Goal: Information Seeking & Learning: Learn about a topic

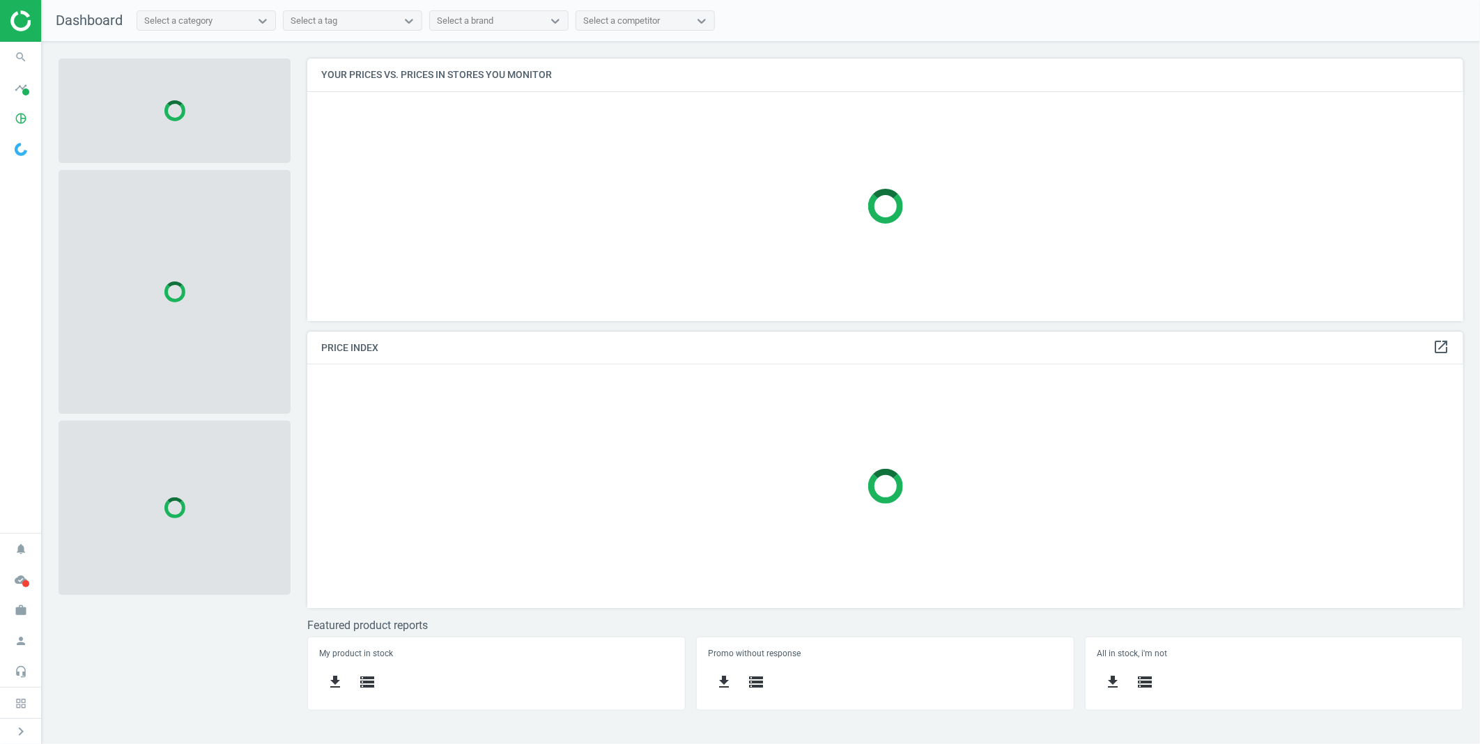
scroll to position [287, 1180]
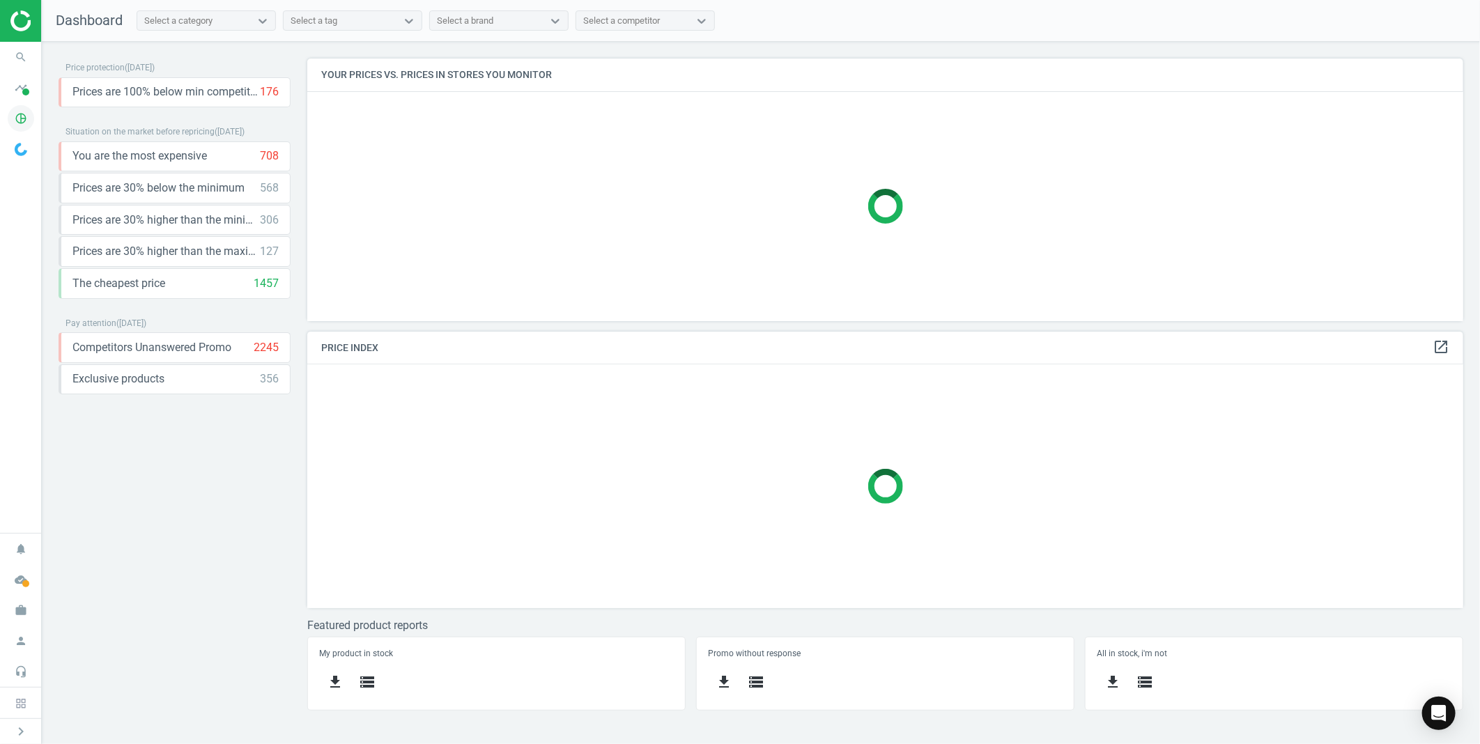
click at [23, 116] on icon "pie_chart_outlined" at bounding box center [21, 118] width 26 height 26
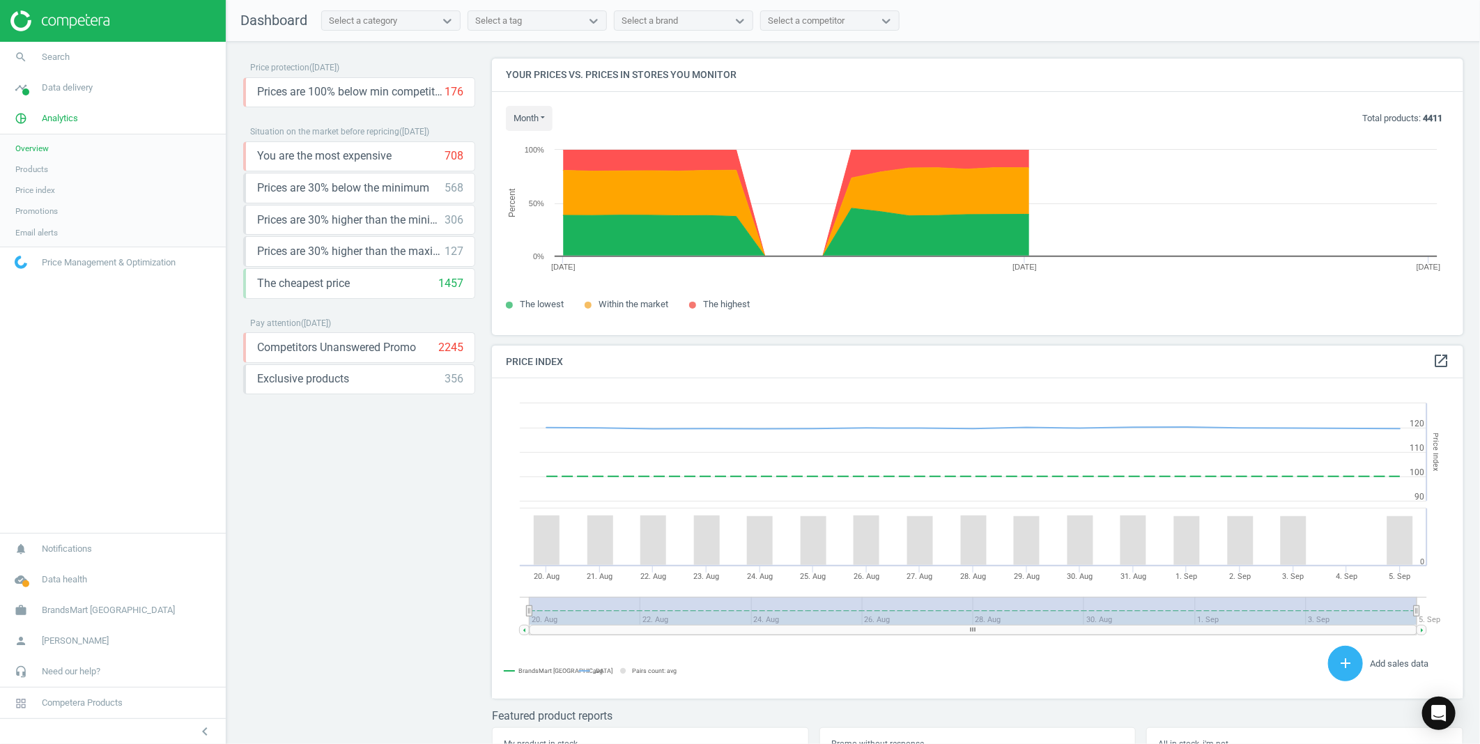
scroll to position [345, 984]
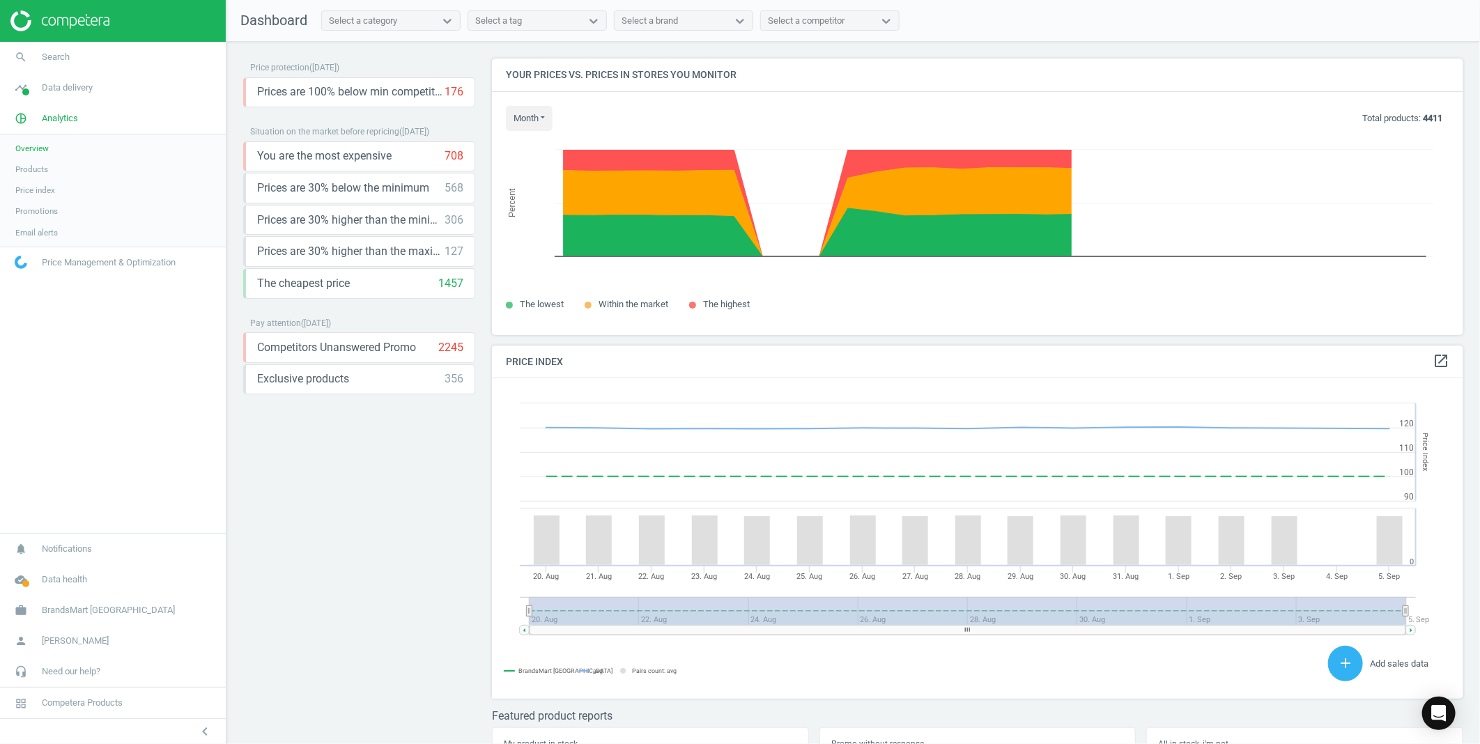
click at [28, 169] on span "Products" at bounding box center [31, 169] width 33 height 11
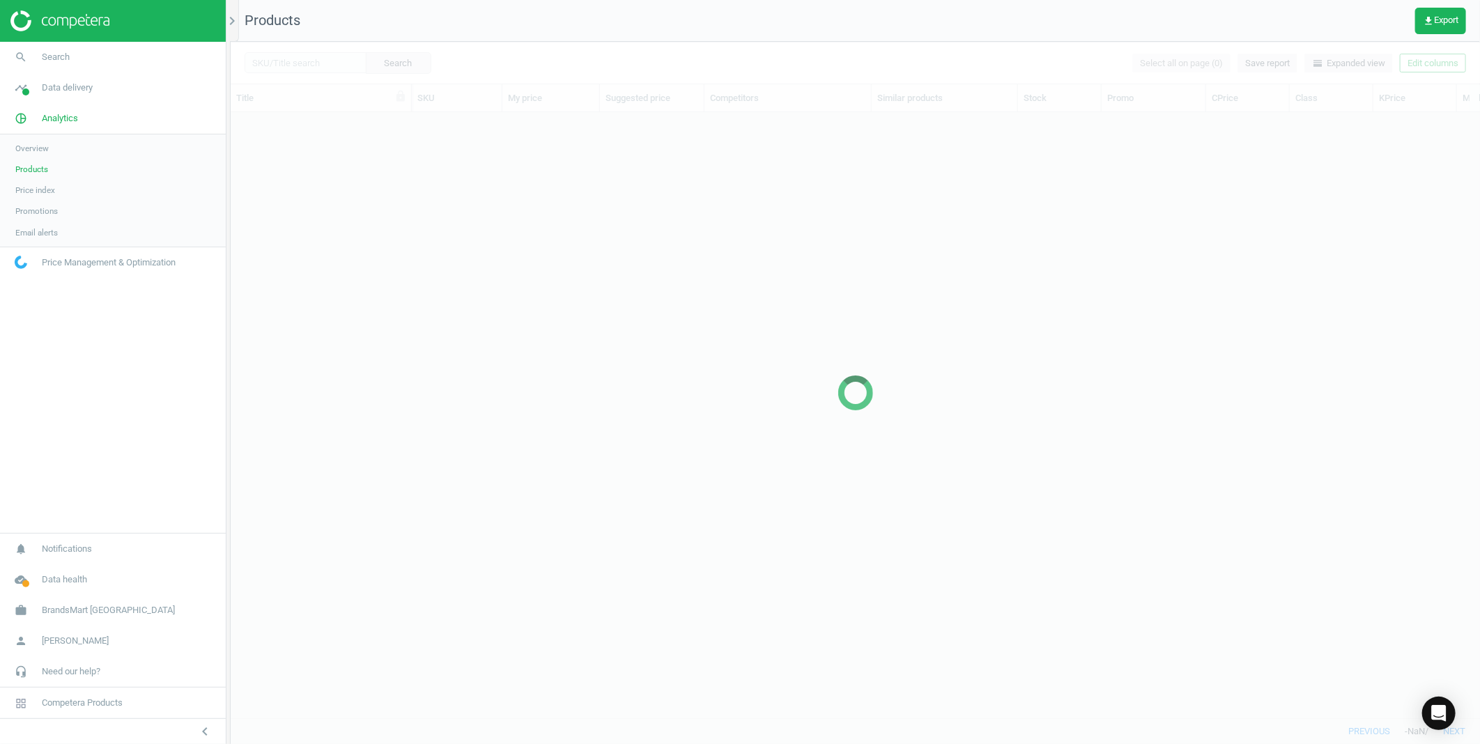
scroll to position [582, 1237]
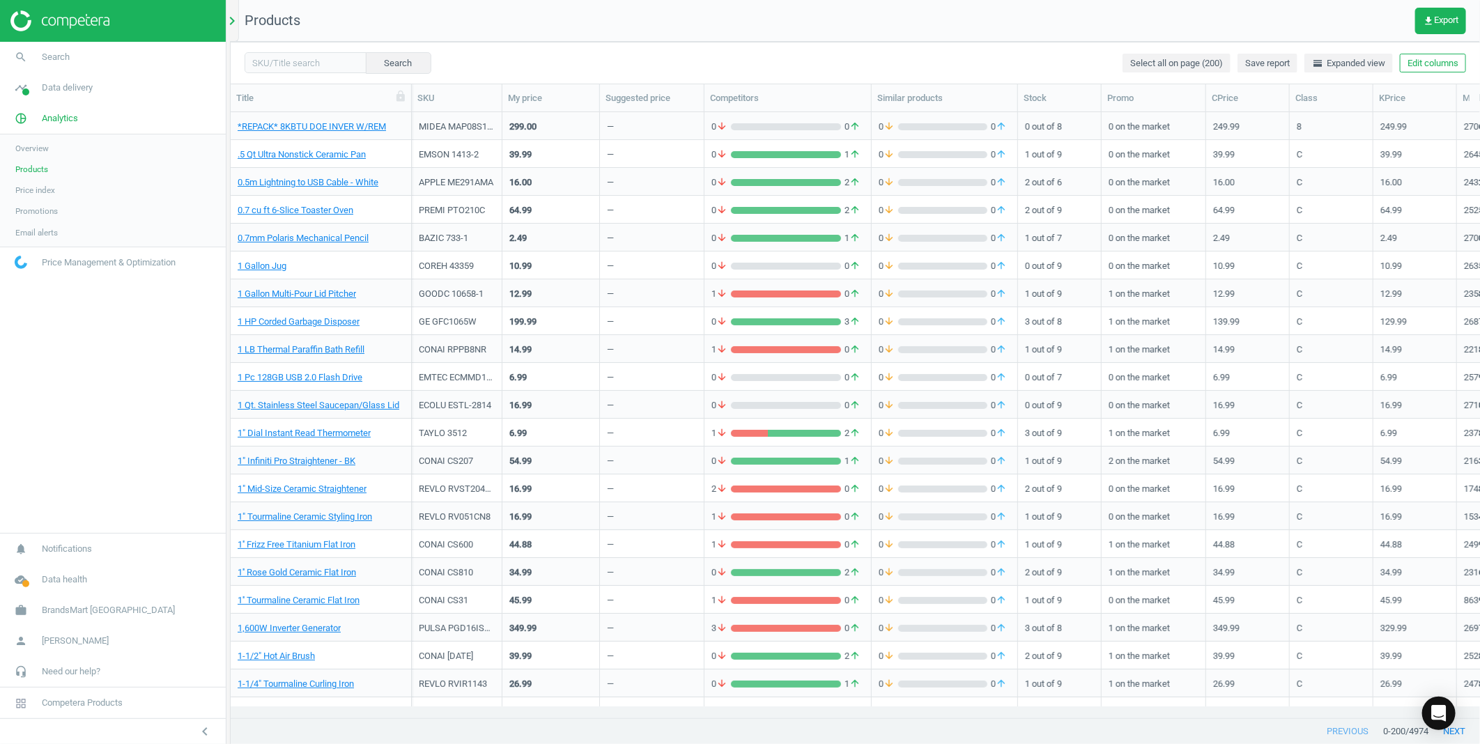
click at [234, 30] on div "chevron_right" at bounding box center [234, 21] width 9 height 42
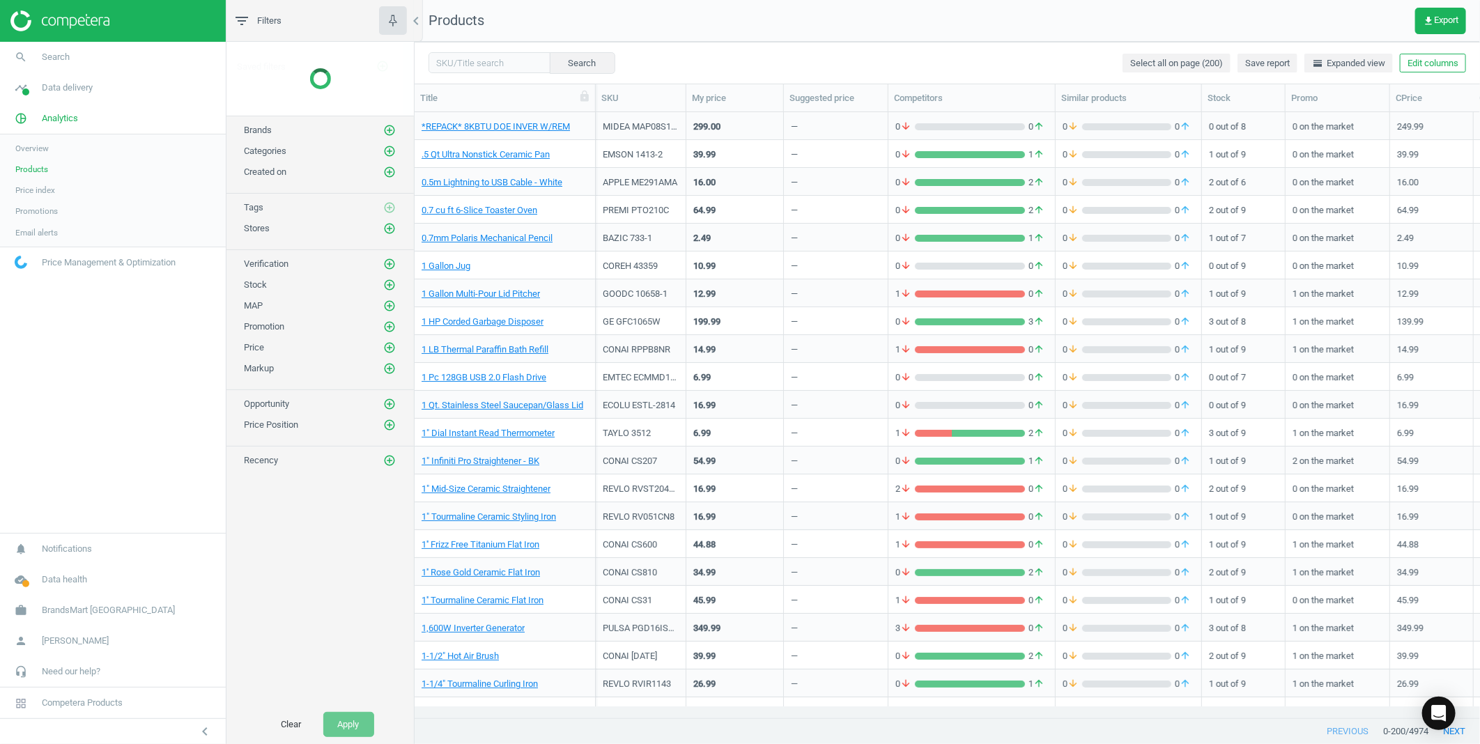
scroll to position [12, 11]
click at [392, 93] on icon "add_circle_outline" at bounding box center [389, 91] width 13 height 13
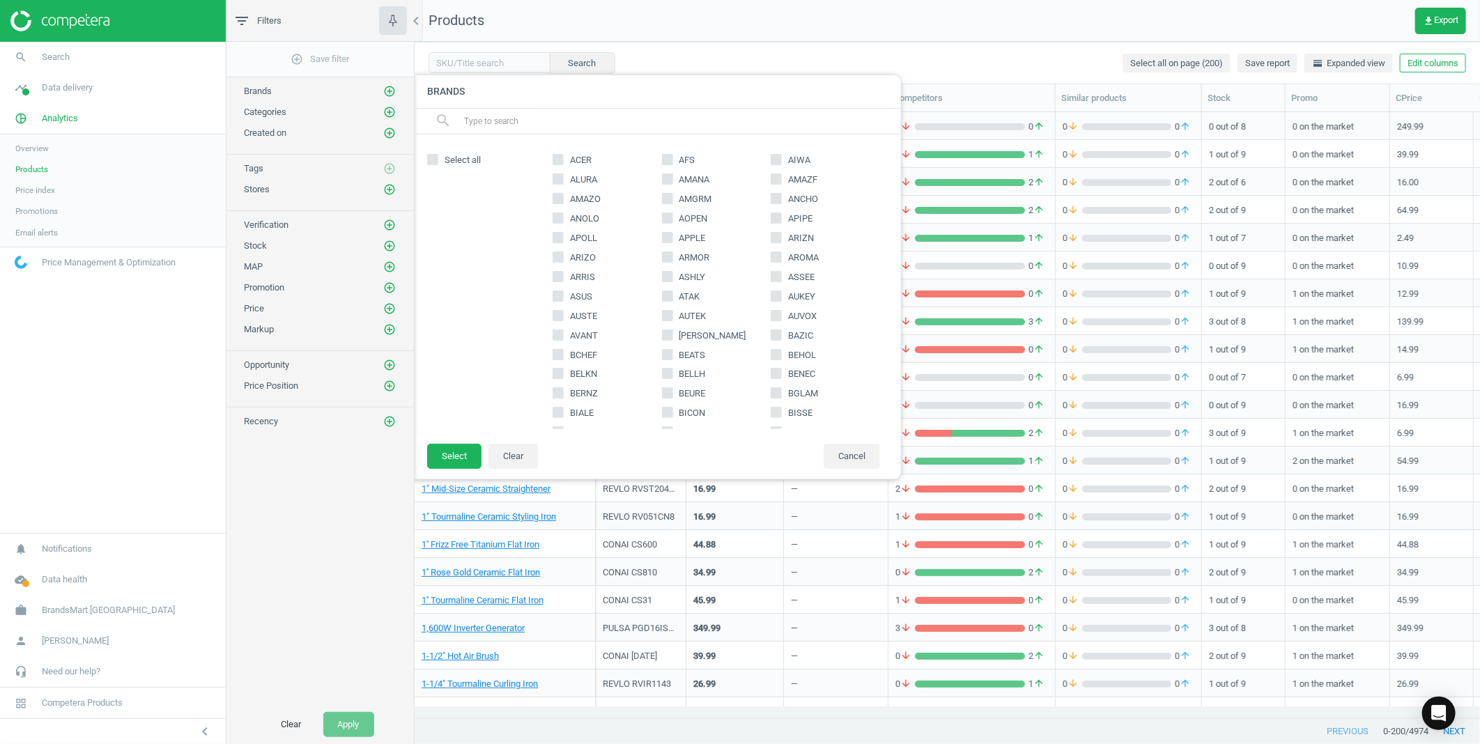
click at [667, 235] on icon at bounding box center [667, 237] width 11 height 11
click at [667, 235] on input "APPLE" at bounding box center [667, 237] width 9 height 9
checkbox input "true"
click at [453, 453] on button "Select" at bounding box center [454, 456] width 54 height 25
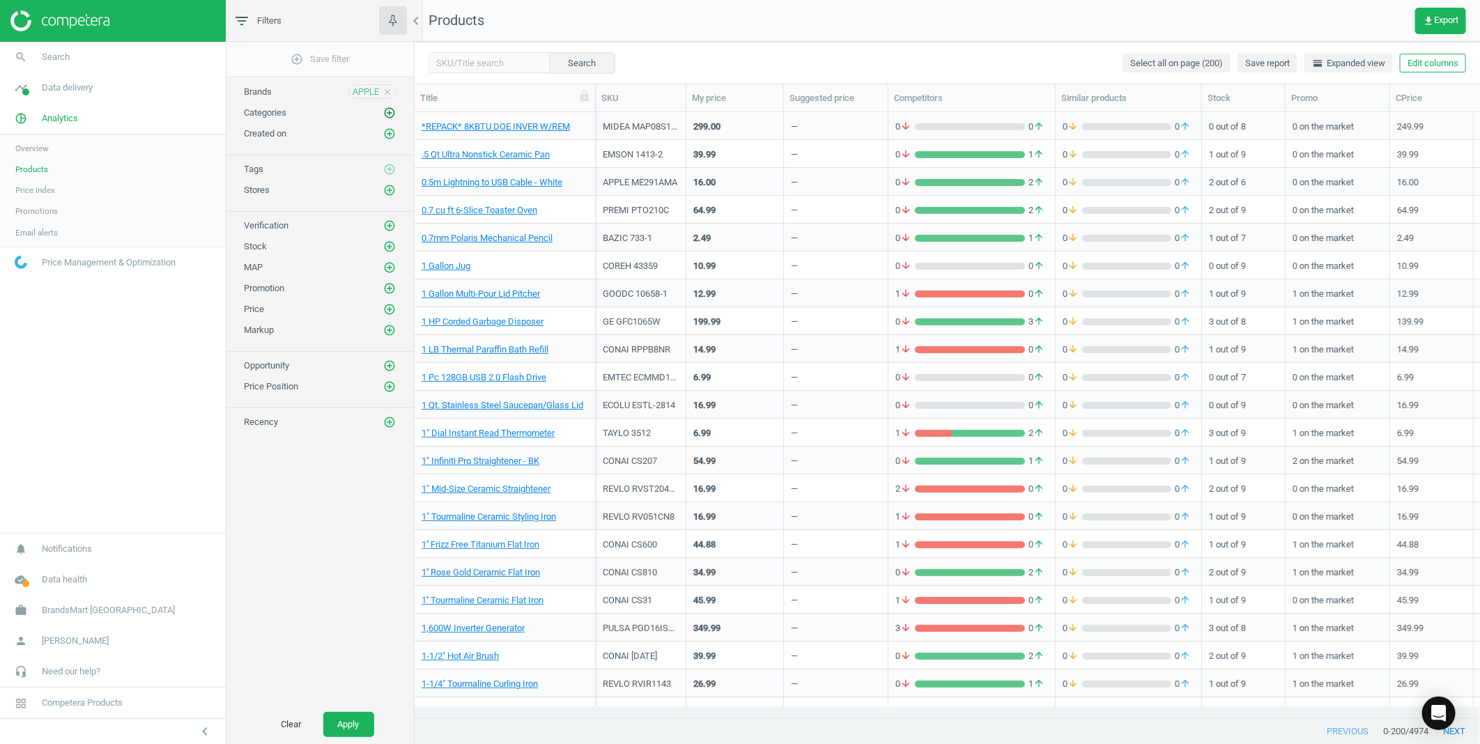
click at [387, 109] on icon "add_circle_outline" at bounding box center [389, 113] width 13 height 13
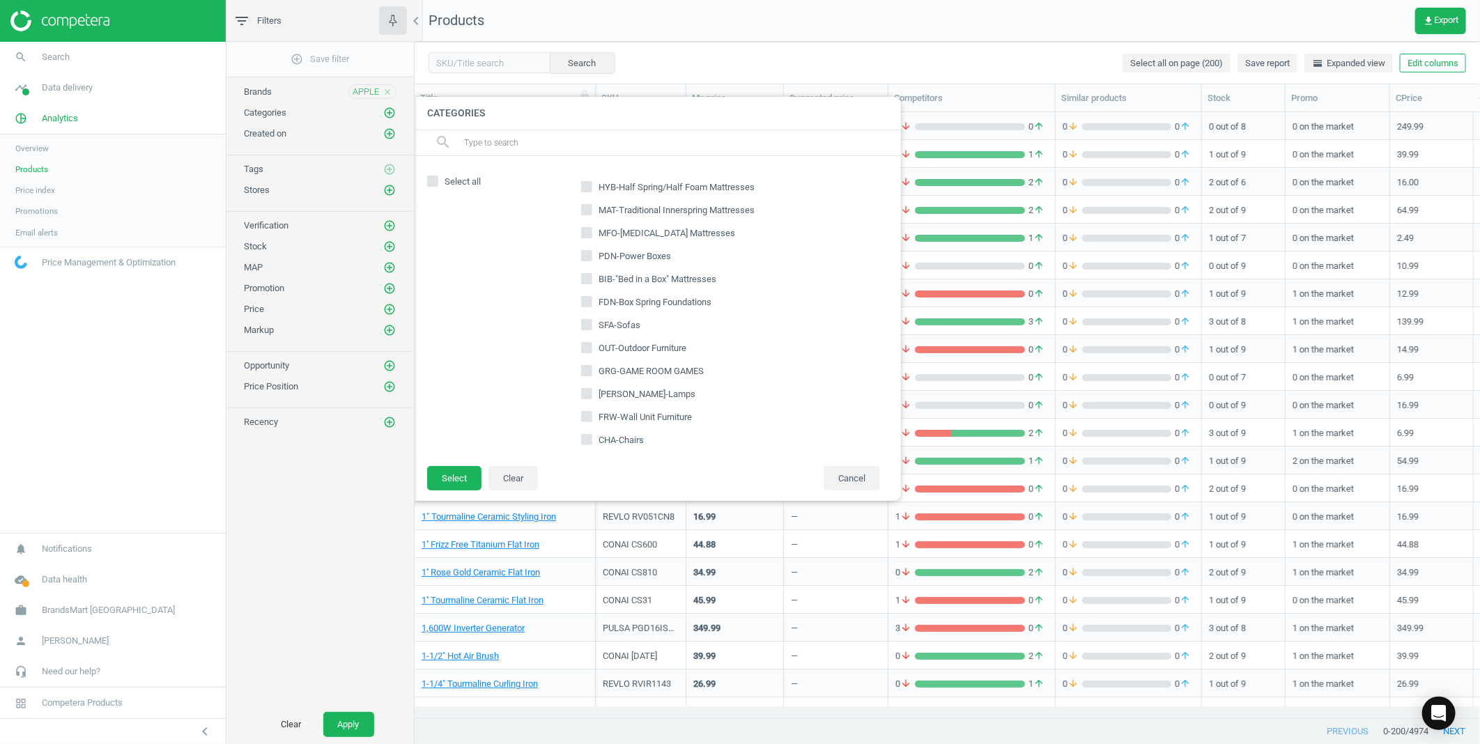
click at [512, 148] on input "text" at bounding box center [677, 143] width 428 height 22
type input "lcp"
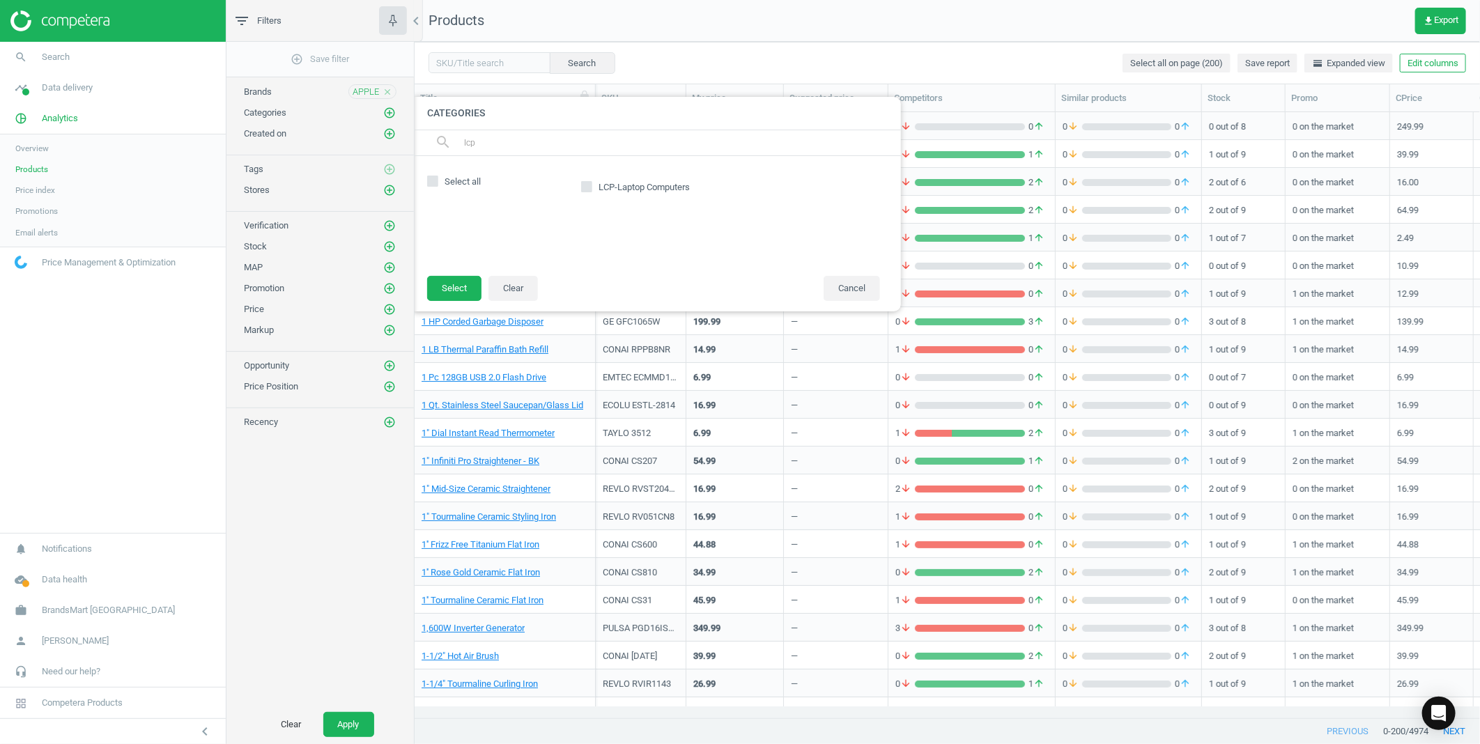
click at [582, 189] on input "LCP-Laptop Computers" at bounding box center [586, 187] width 9 height 9
checkbox input "true"
click at [455, 294] on button "Select" at bounding box center [454, 288] width 54 height 25
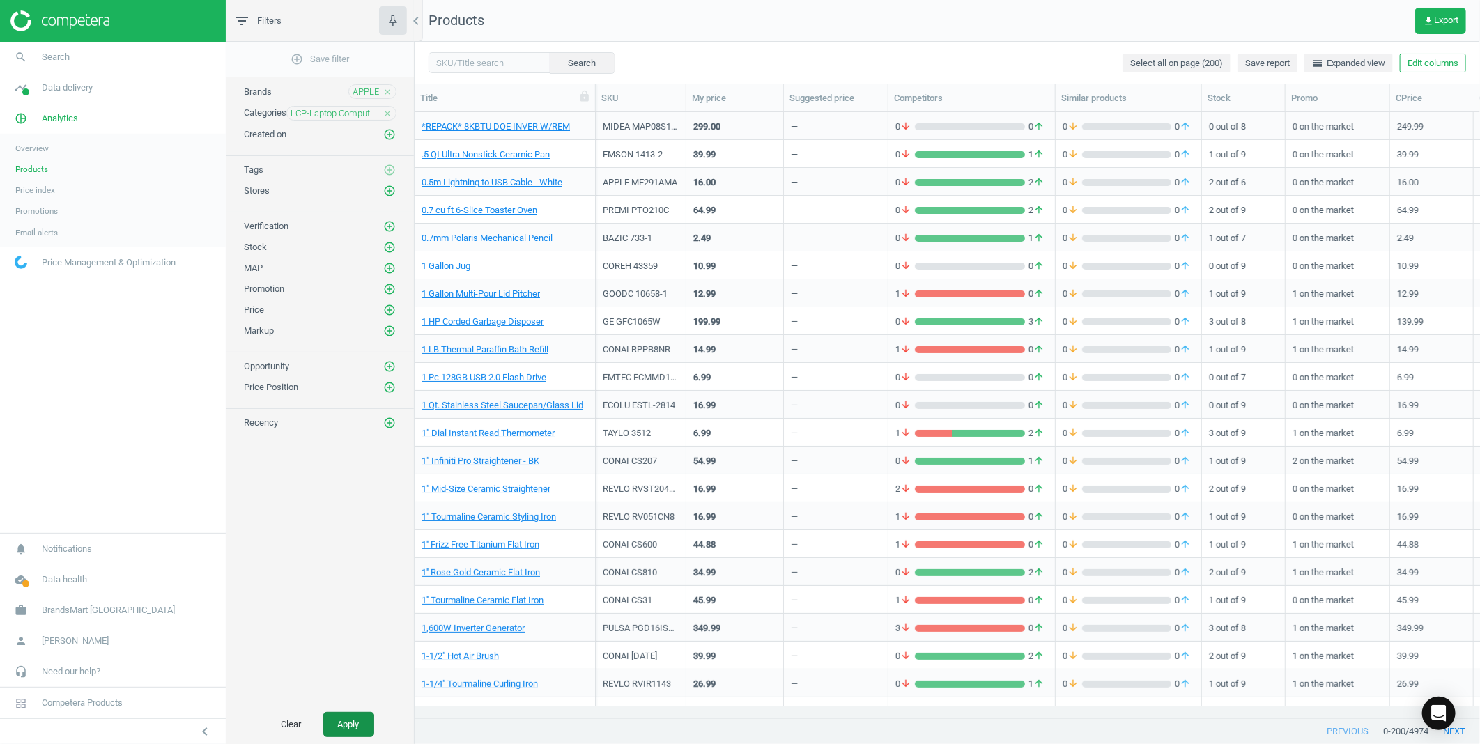
click at [360, 722] on button "Apply" at bounding box center [348, 724] width 51 height 25
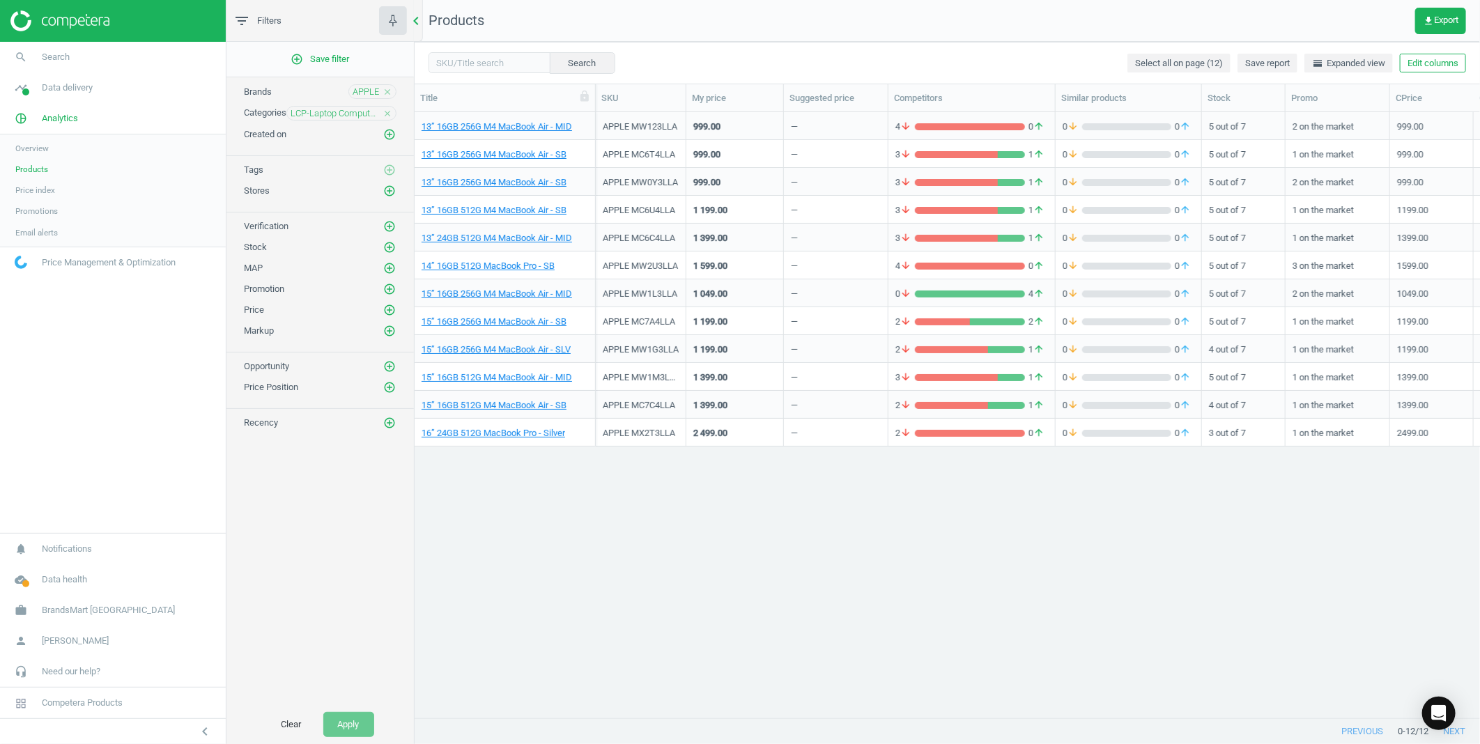
click at [419, 15] on icon "chevron_left" at bounding box center [416, 21] width 17 height 17
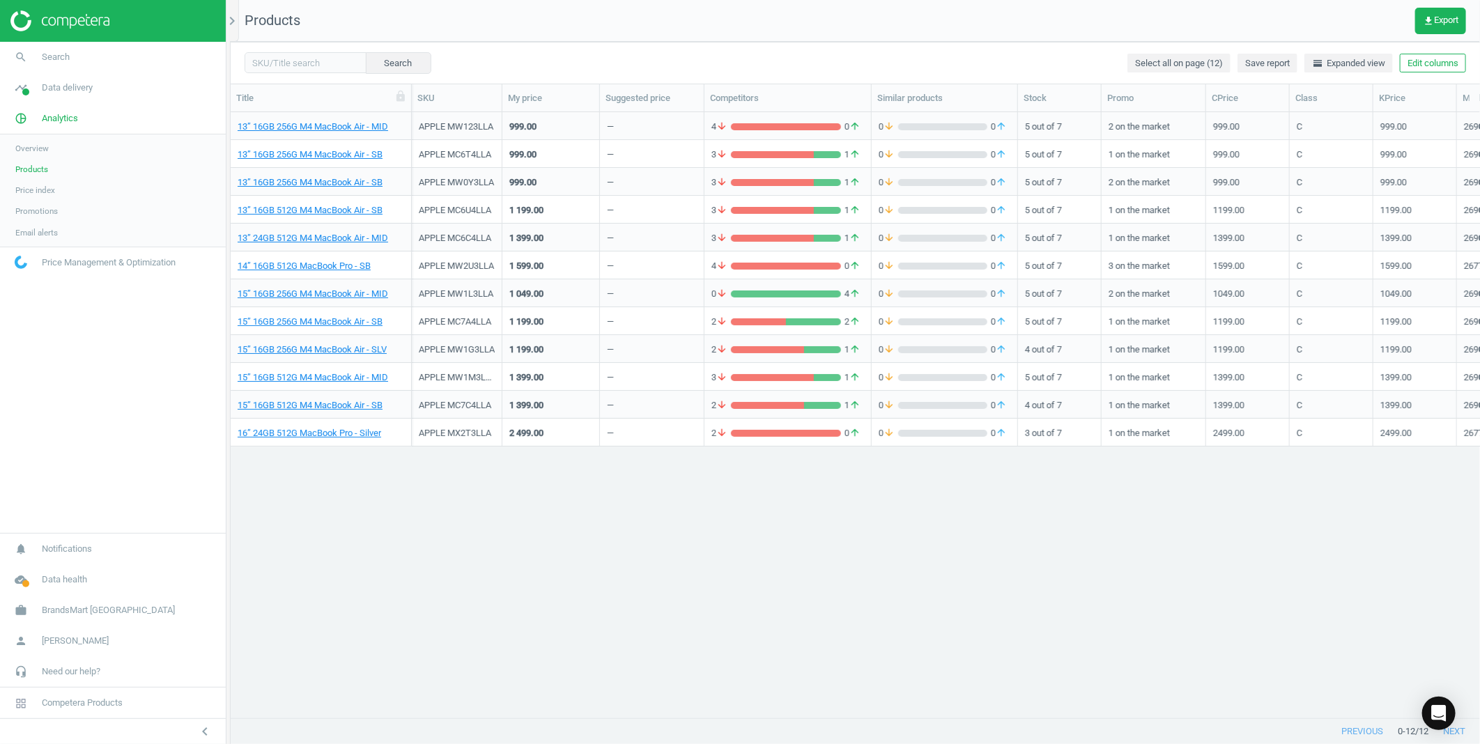
scroll to position [582, 1237]
click at [206, 722] on icon "chevron_left" at bounding box center [204, 731] width 17 height 17
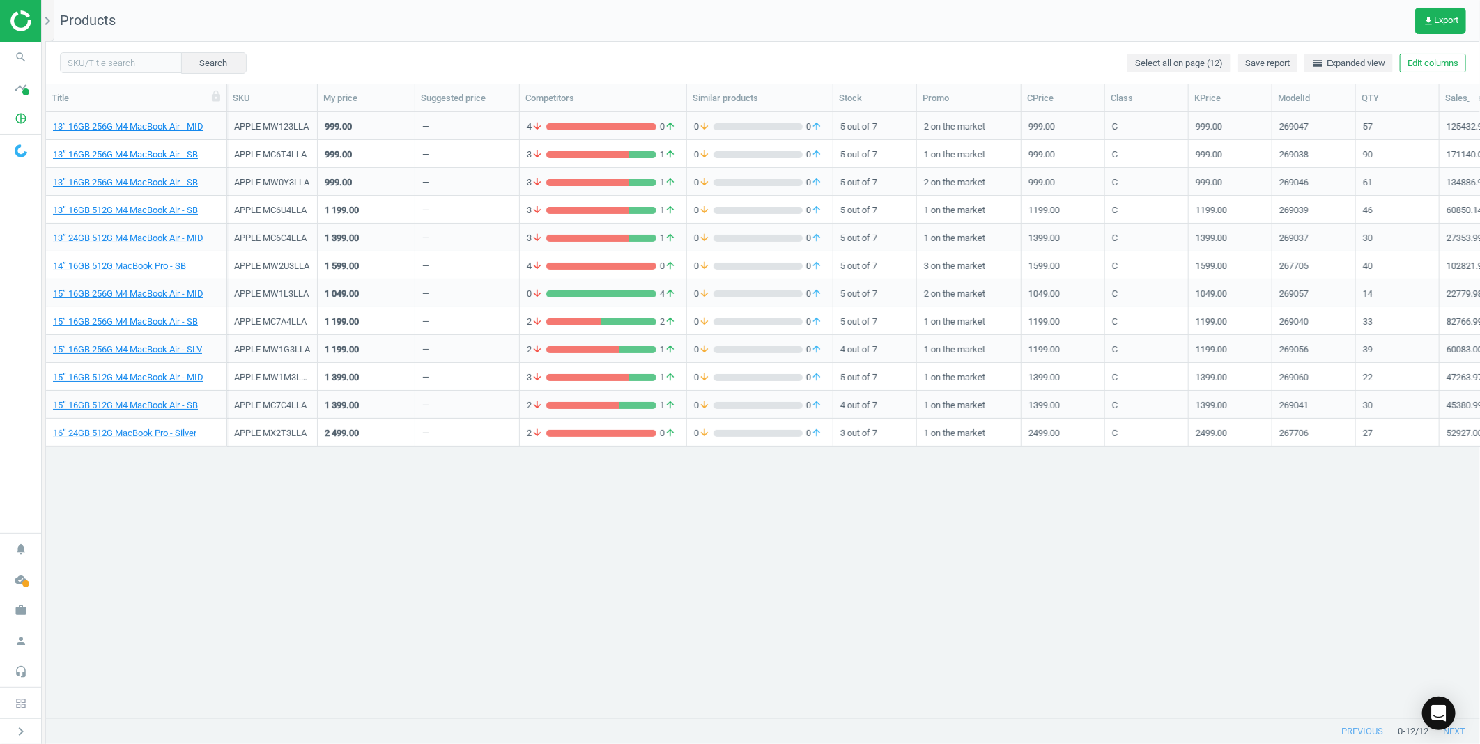
scroll to position [582, 1422]
click at [147, 267] on link "14” 16GB 512G MacBook Pro - SB" at bounding box center [119, 266] width 133 height 13
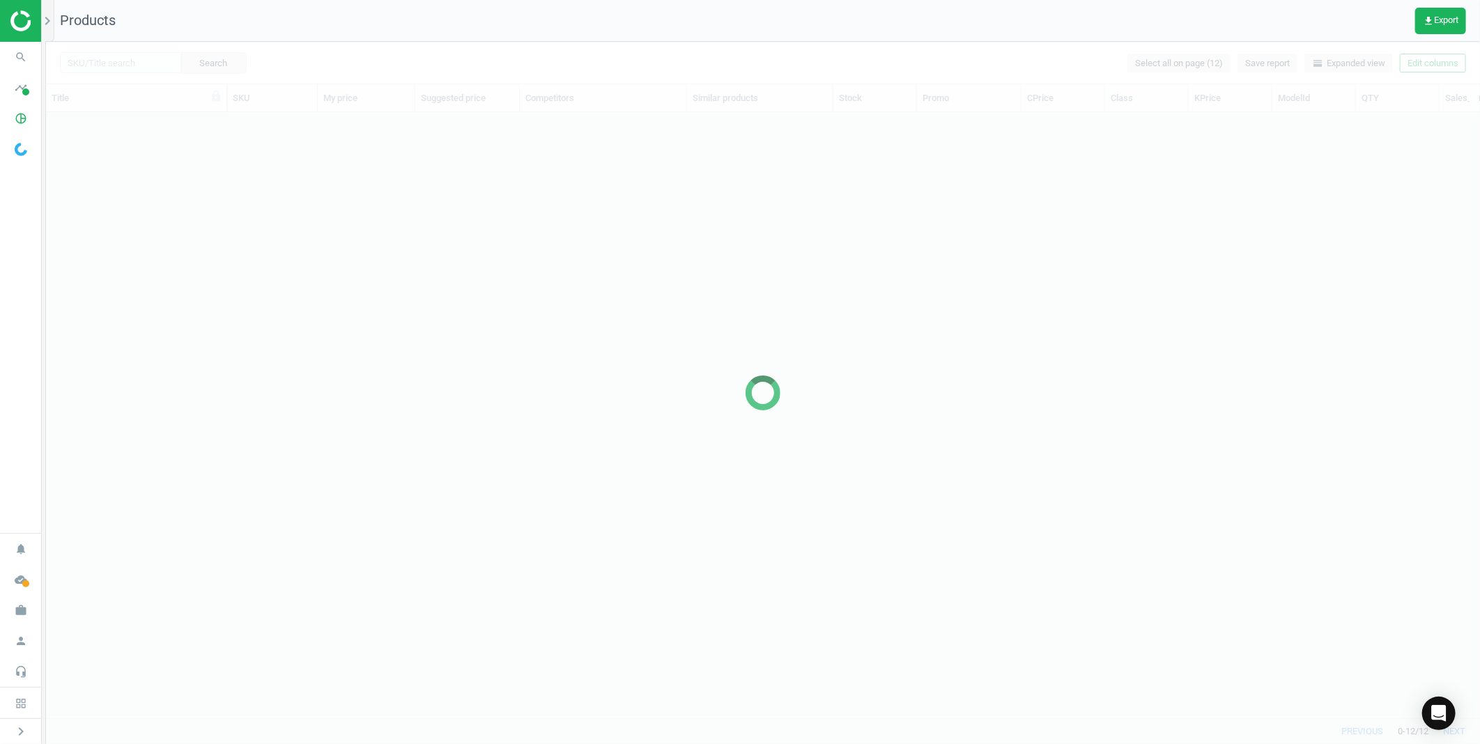
scroll to position [582, 1422]
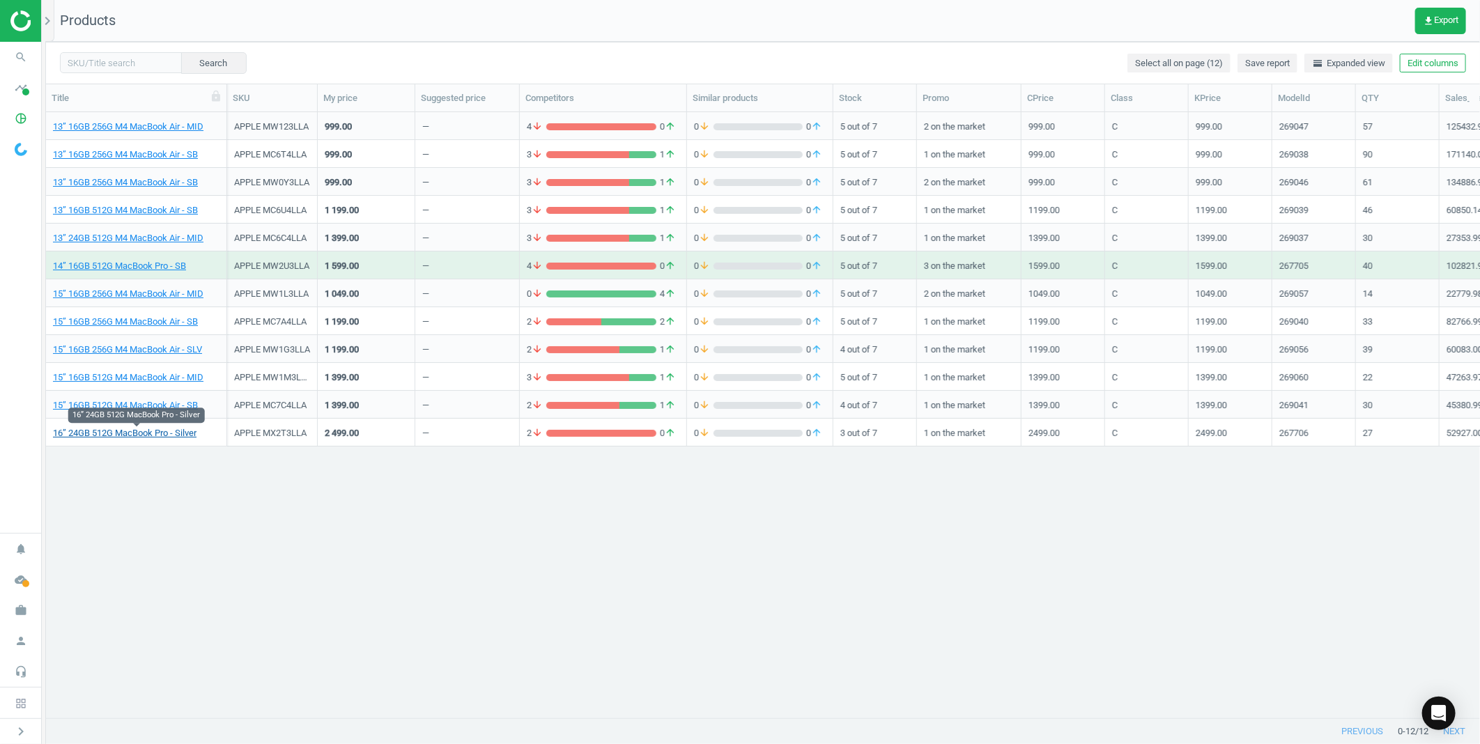
click at [151, 430] on link "16” 24GB 512G MacBook Pro - Silver" at bounding box center [125, 433] width 144 height 13
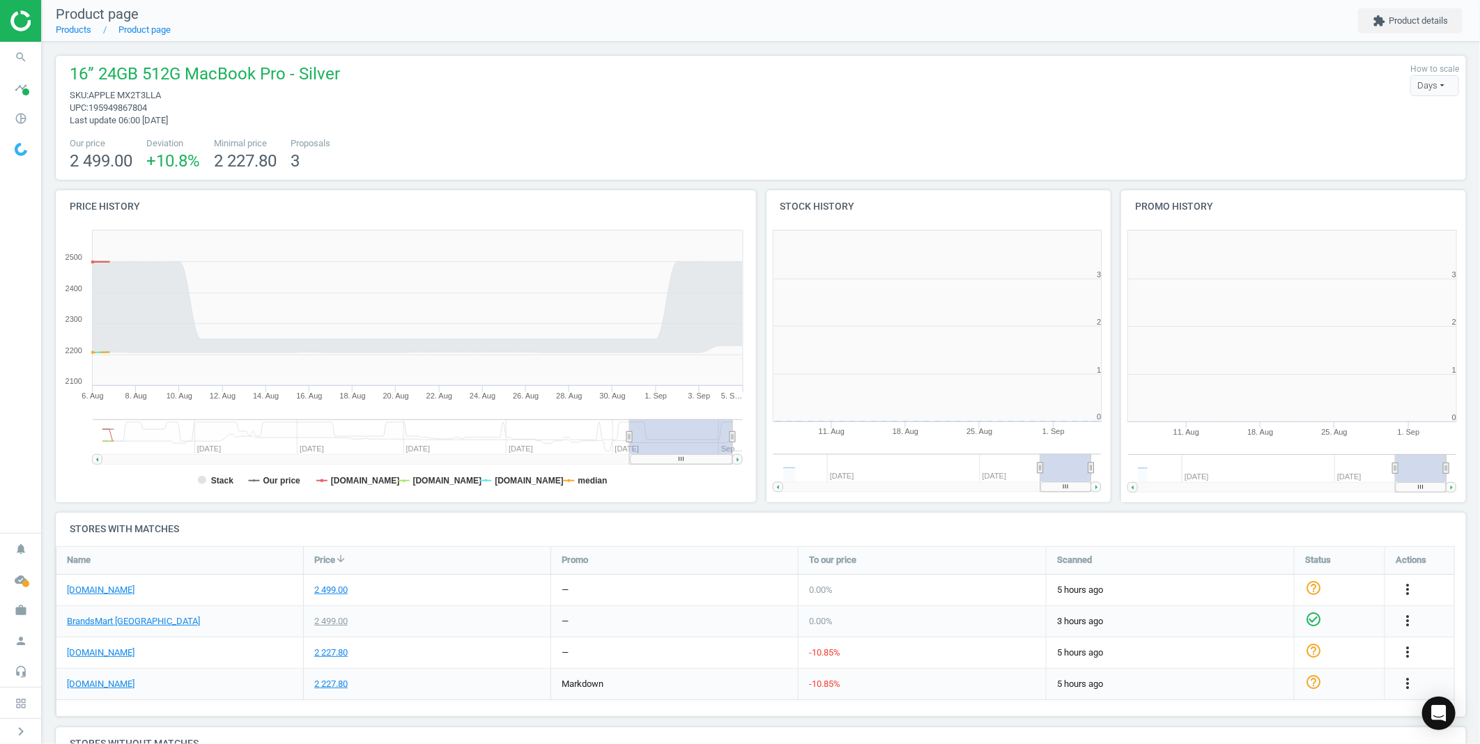
scroll to position [77, 0]
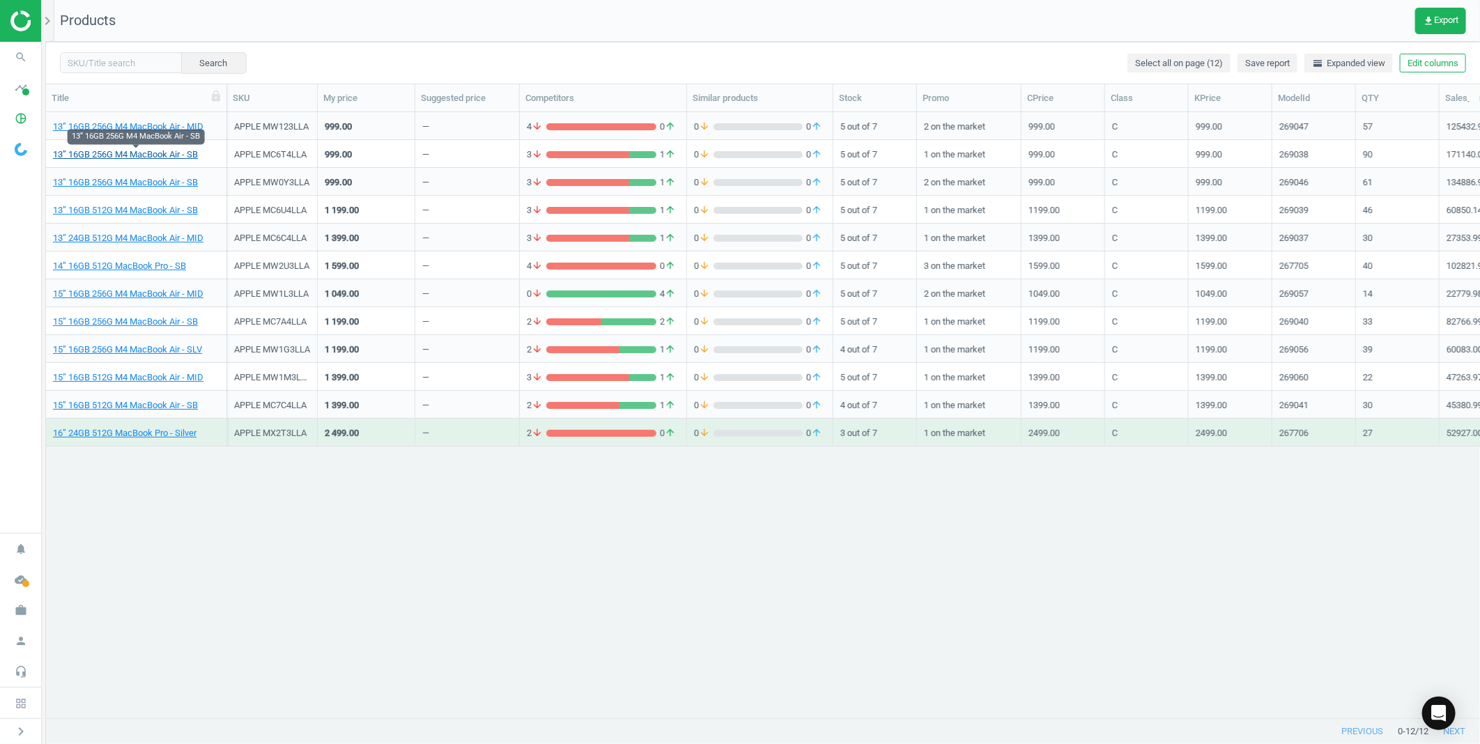
click at [129, 153] on link "13” 16GB 256G M4 MacBook Air - SB" at bounding box center [125, 154] width 145 height 13
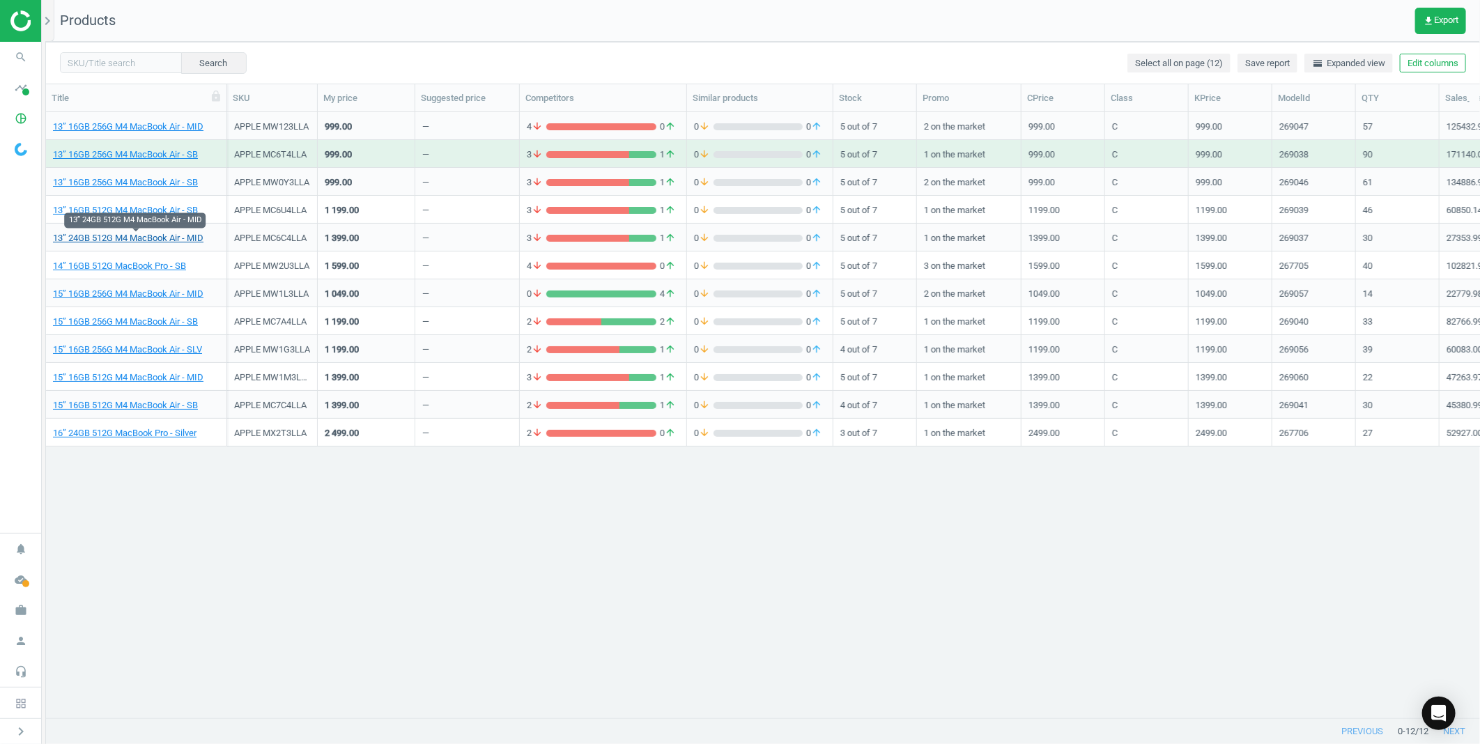
click at [180, 238] on link "13” 24GB 512G M4 MacBook Air - MID" at bounding box center [128, 238] width 150 height 13
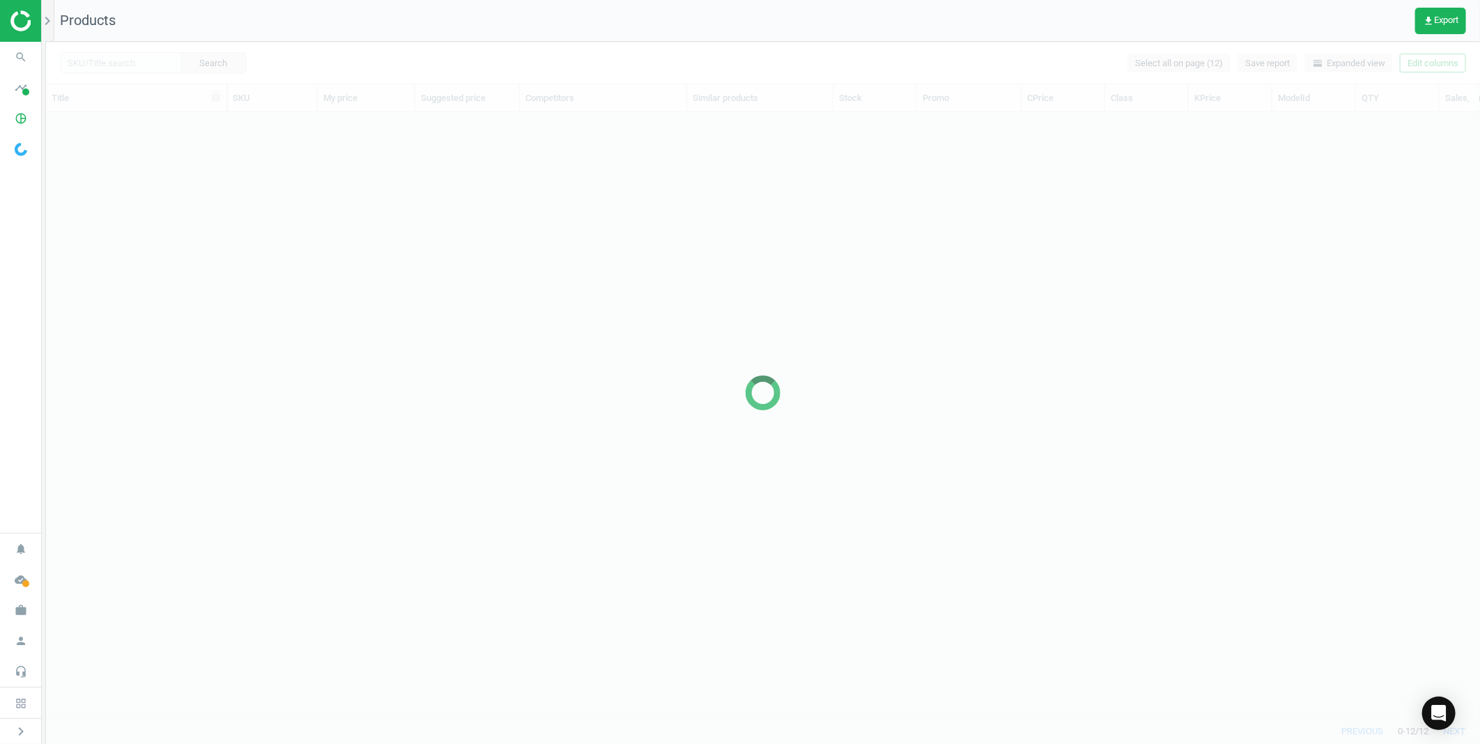
scroll to position [582, 1422]
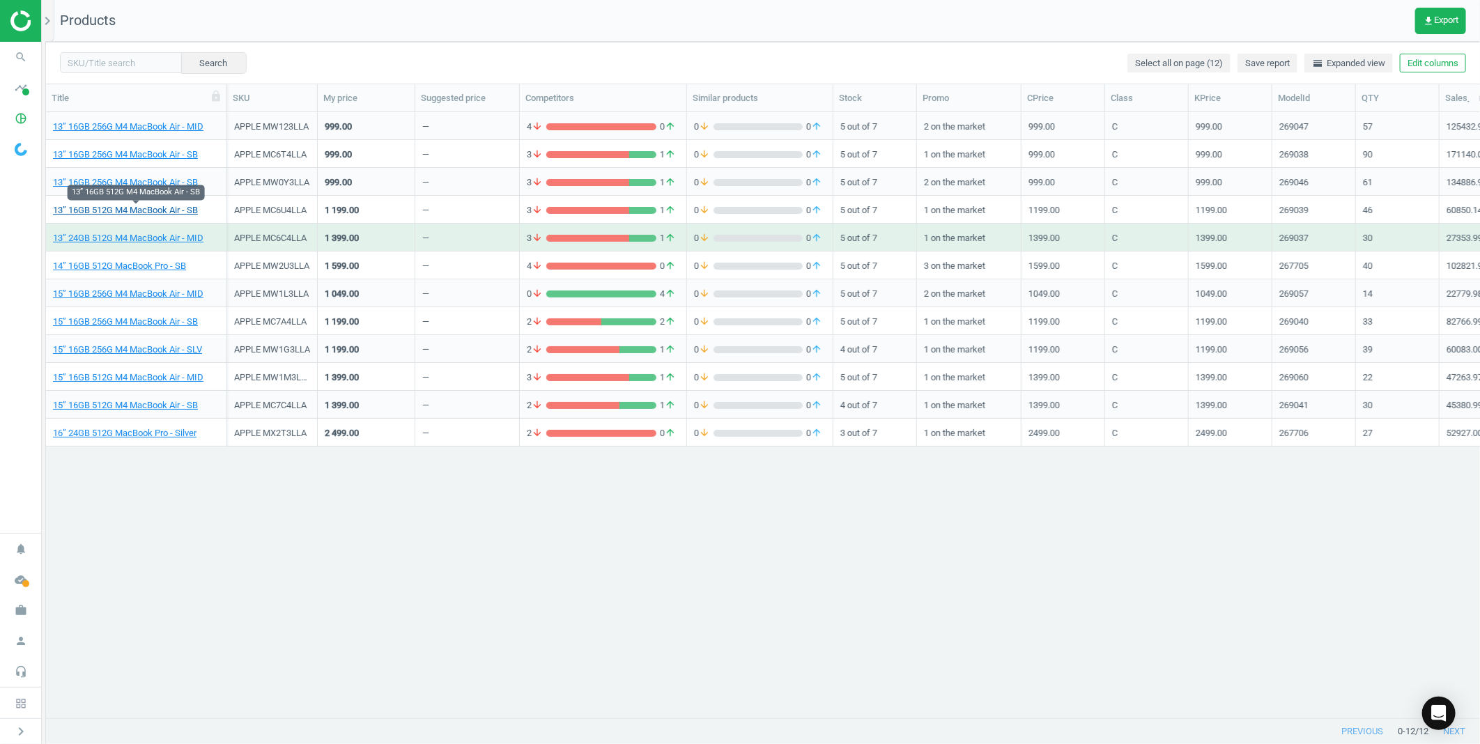
click at [150, 210] on link "13” 16GB 512G M4 MacBook Air - SB" at bounding box center [125, 210] width 145 height 13
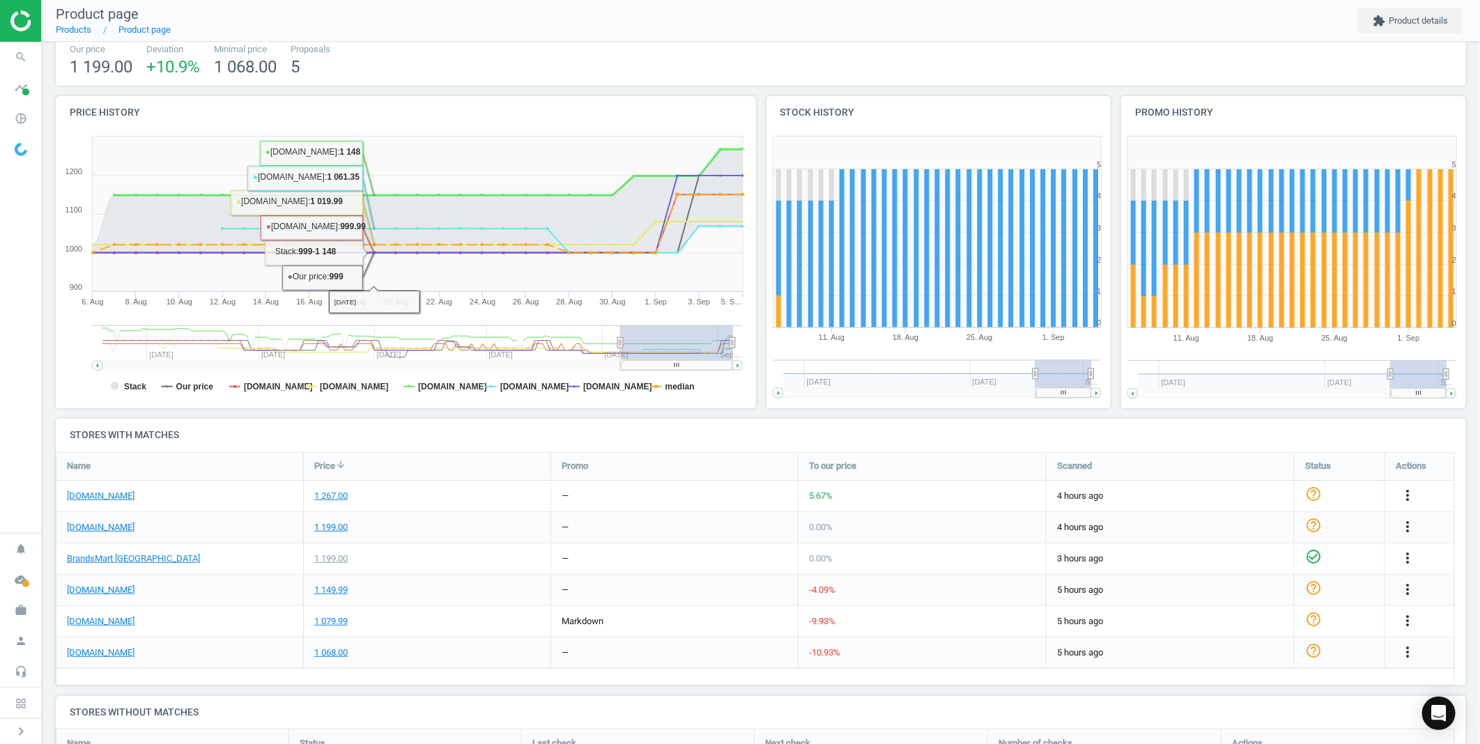
scroll to position [232, 0]
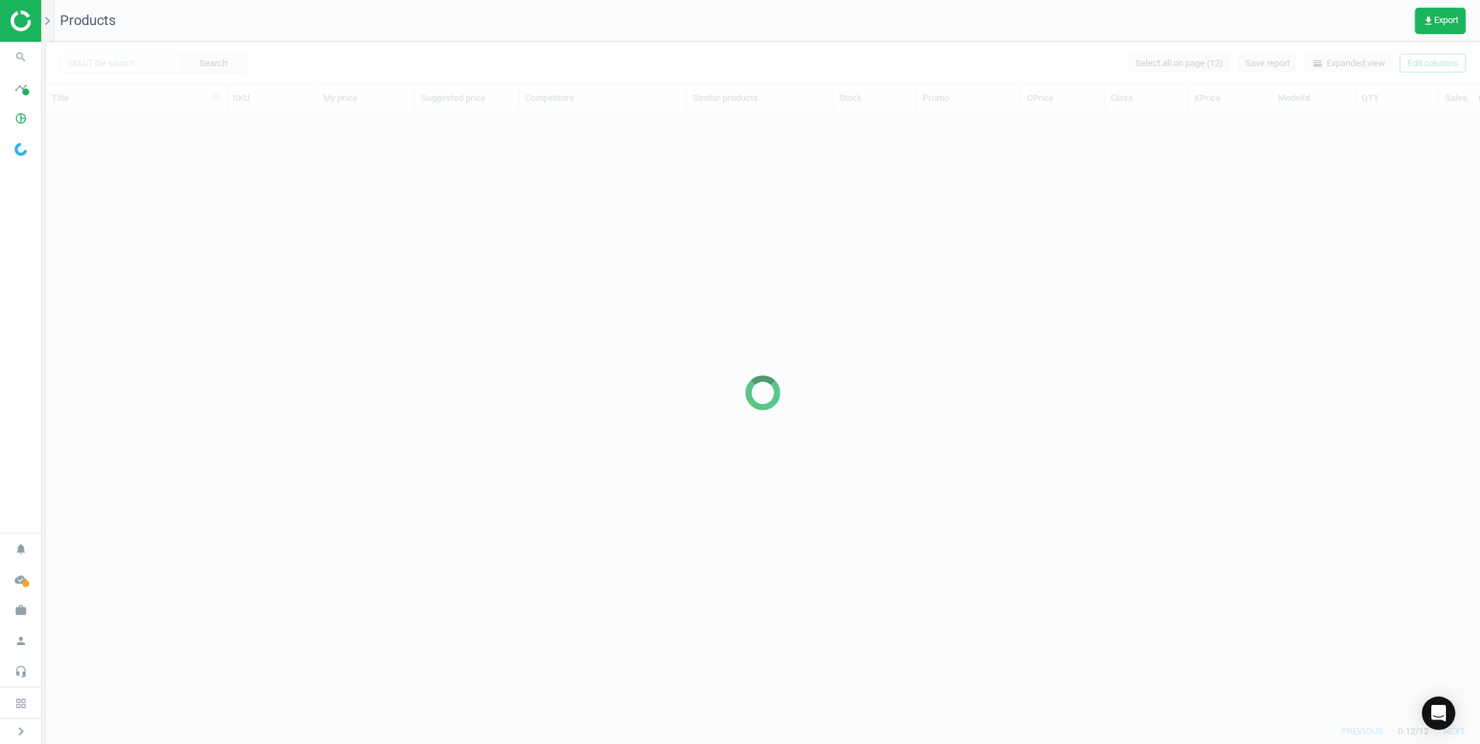
scroll to position [12, 11]
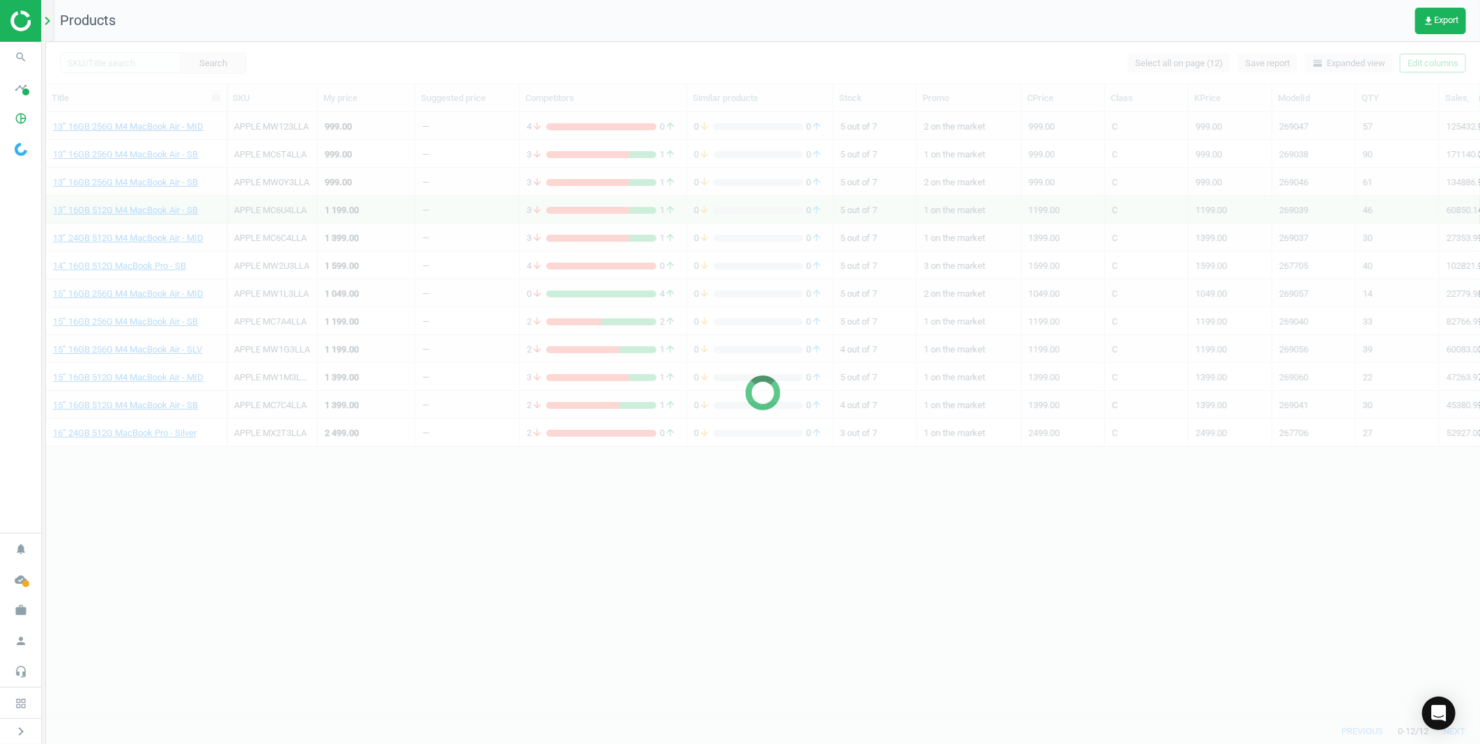
click at [51, 23] on icon "chevron_right" at bounding box center [47, 21] width 17 height 17
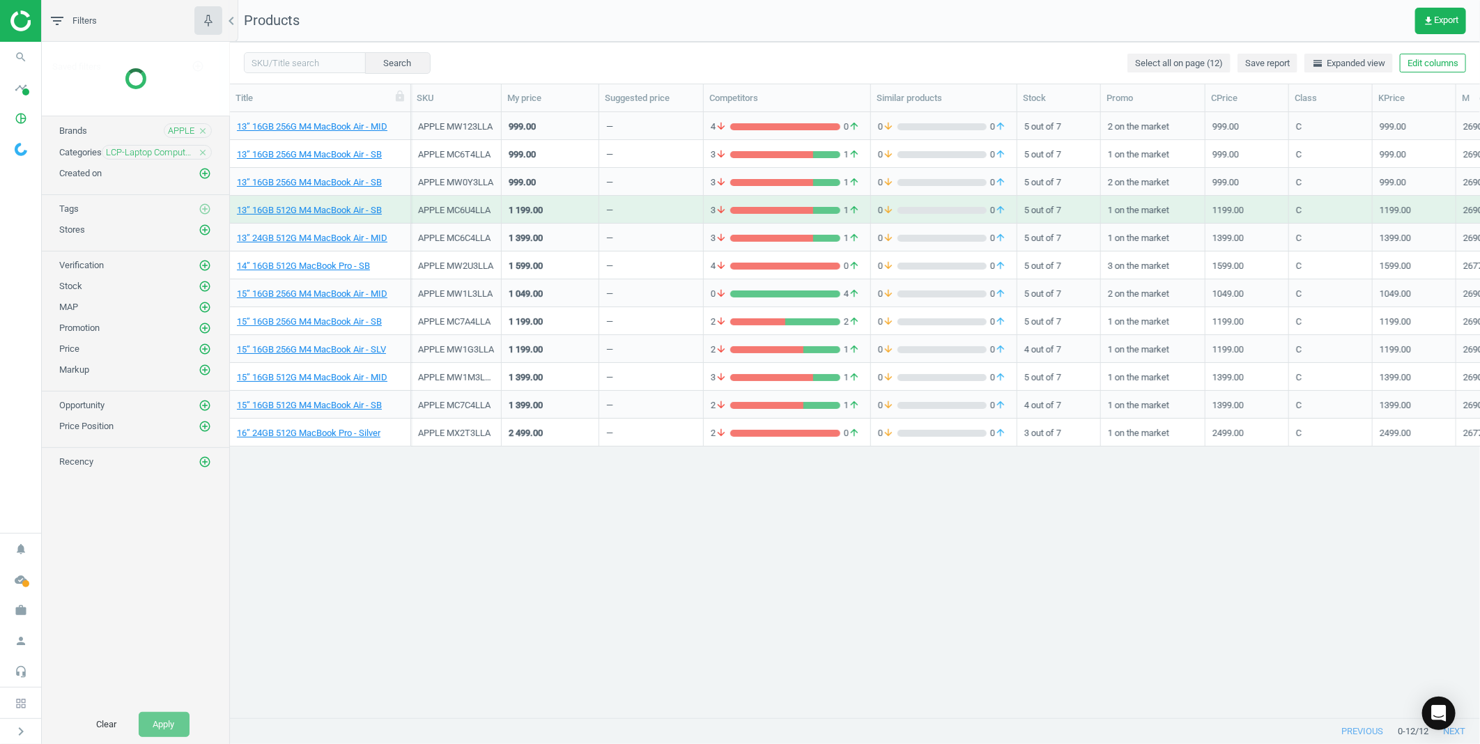
scroll to position [12, 12]
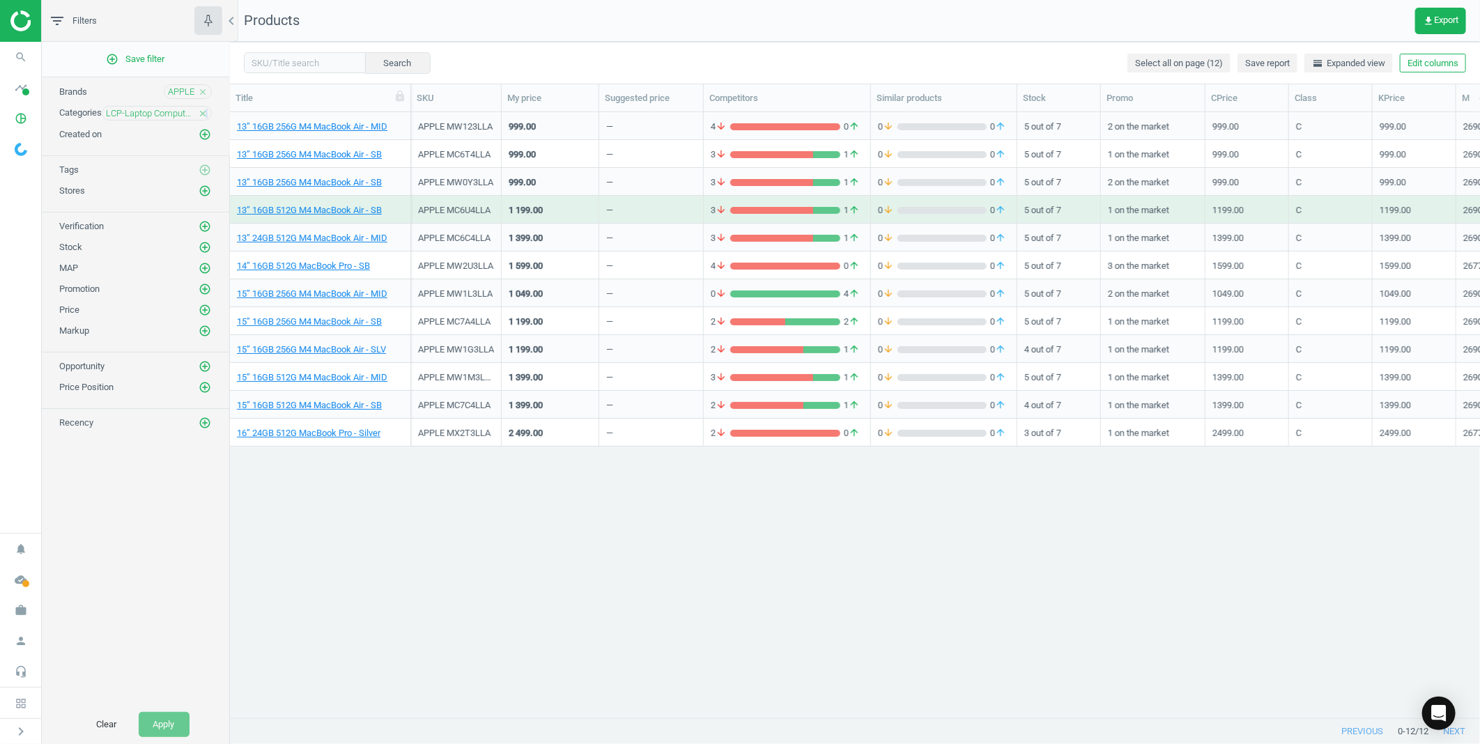
click at [206, 114] on icon "close" at bounding box center [203, 114] width 10 height 10
click at [207, 113] on icon "add_circle_outline" at bounding box center [205, 113] width 13 height 13
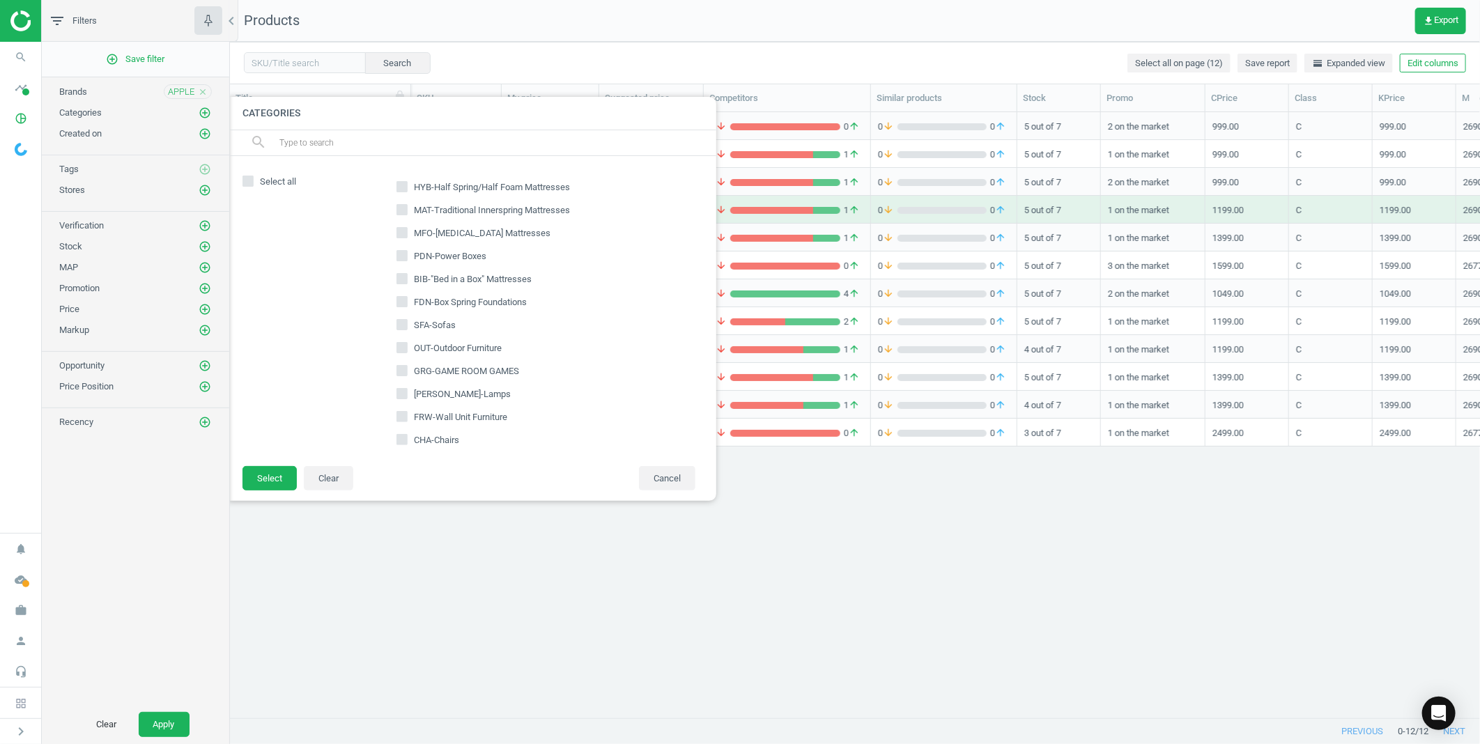
click at [329, 140] on input "text" at bounding box center [492, 143] width 428 height 22
type input "mbr"
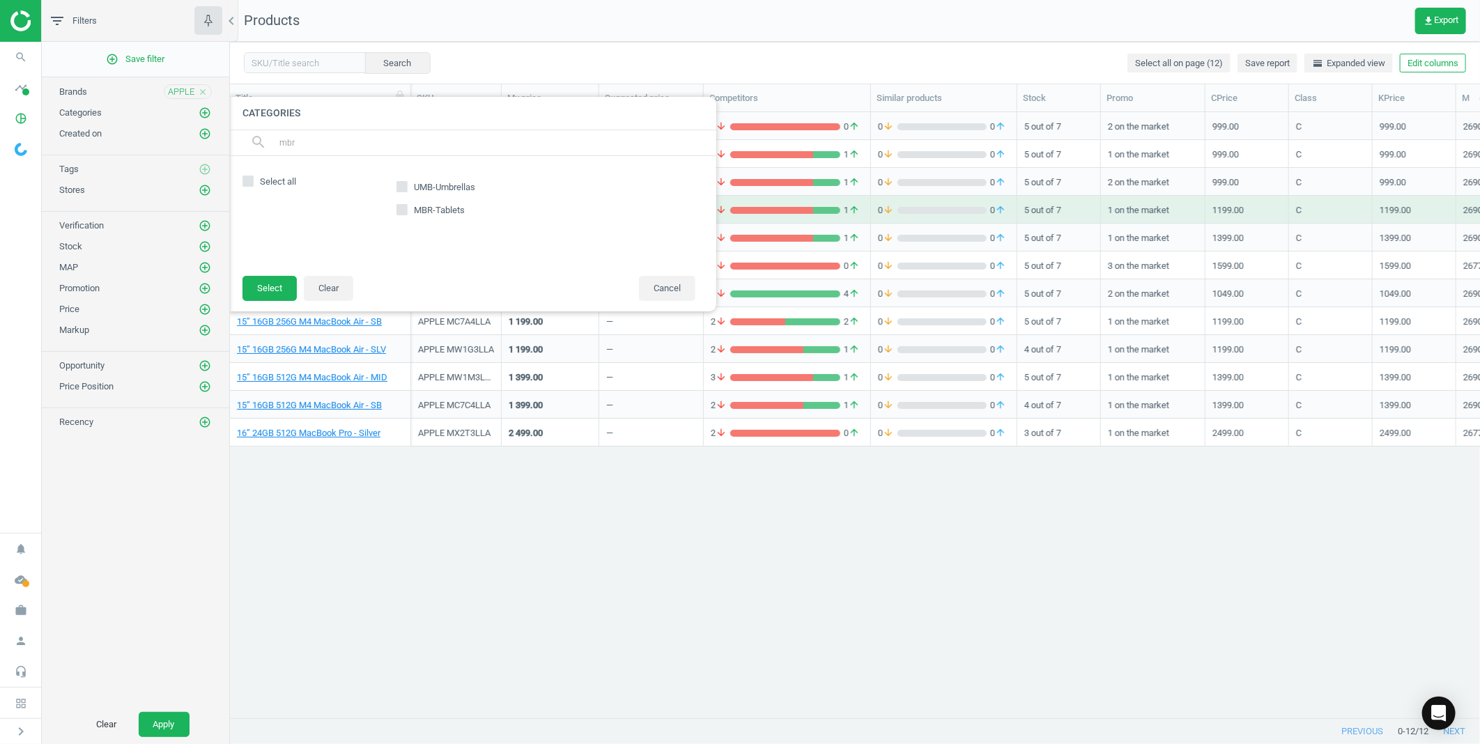
click at [403, 214] on input "MBR-Tablets" at bounding box center [401, 210] width 9 height 9
checkbox input "true"
click at [258, 289] on button "Select" at bounding box center [269, 288] width 54 height 25
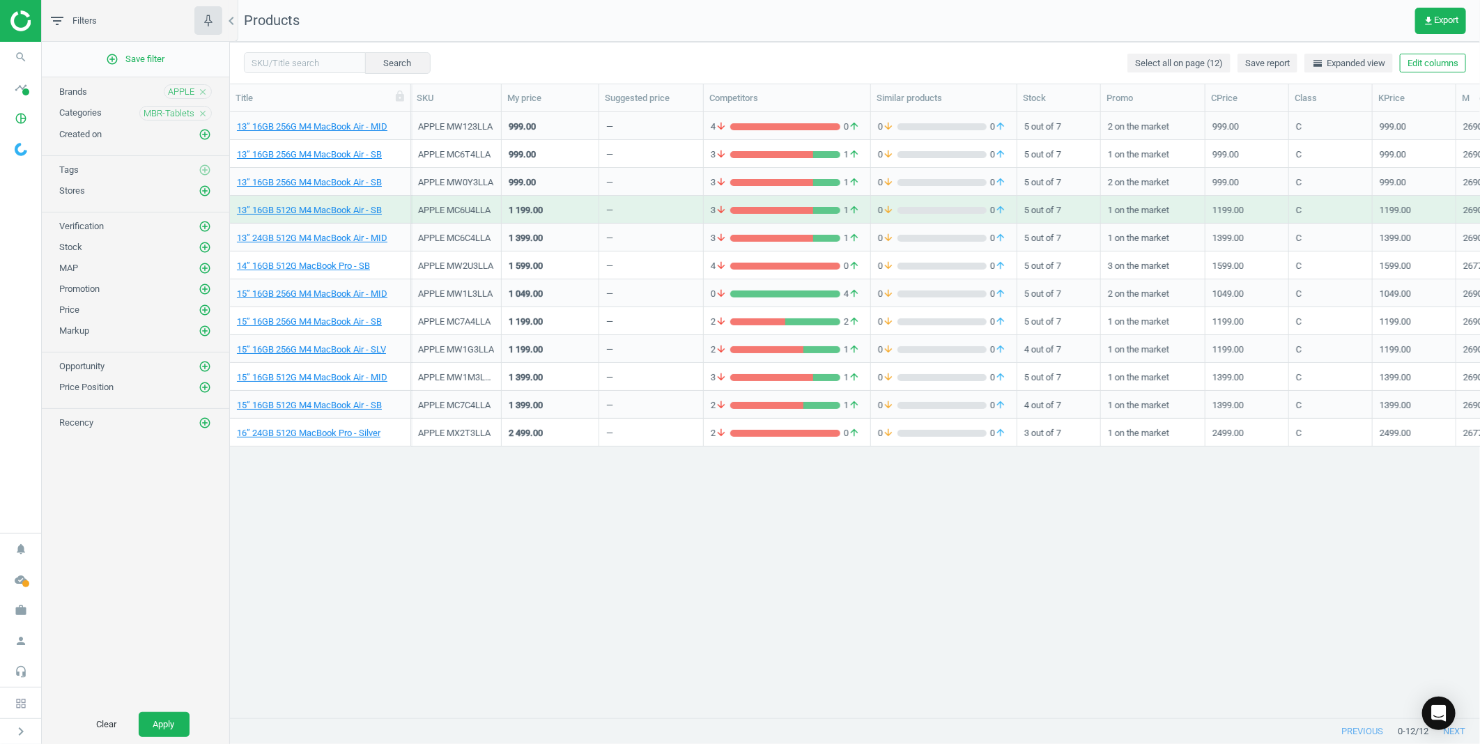
drag, startPoint x: 171, startPoint y: 726, endPoint x: 177, endPoint y: 702, distance: 25.0
click at [174, 722] on button "Apply" at bounding box center [164, 724] width 51 height 25
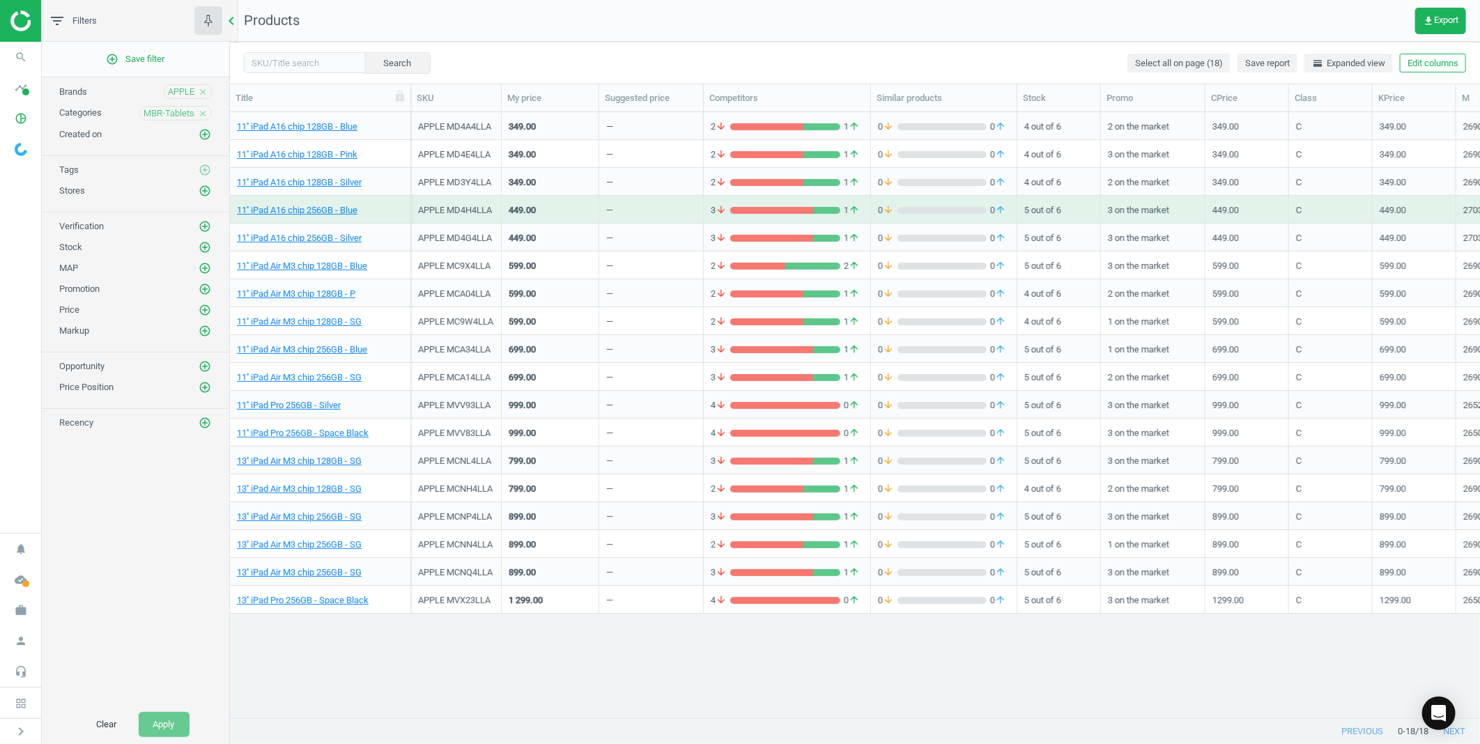
click at [233, 21] on icon "chevron_left" at bounding box center [231, 21] width 17 height 17
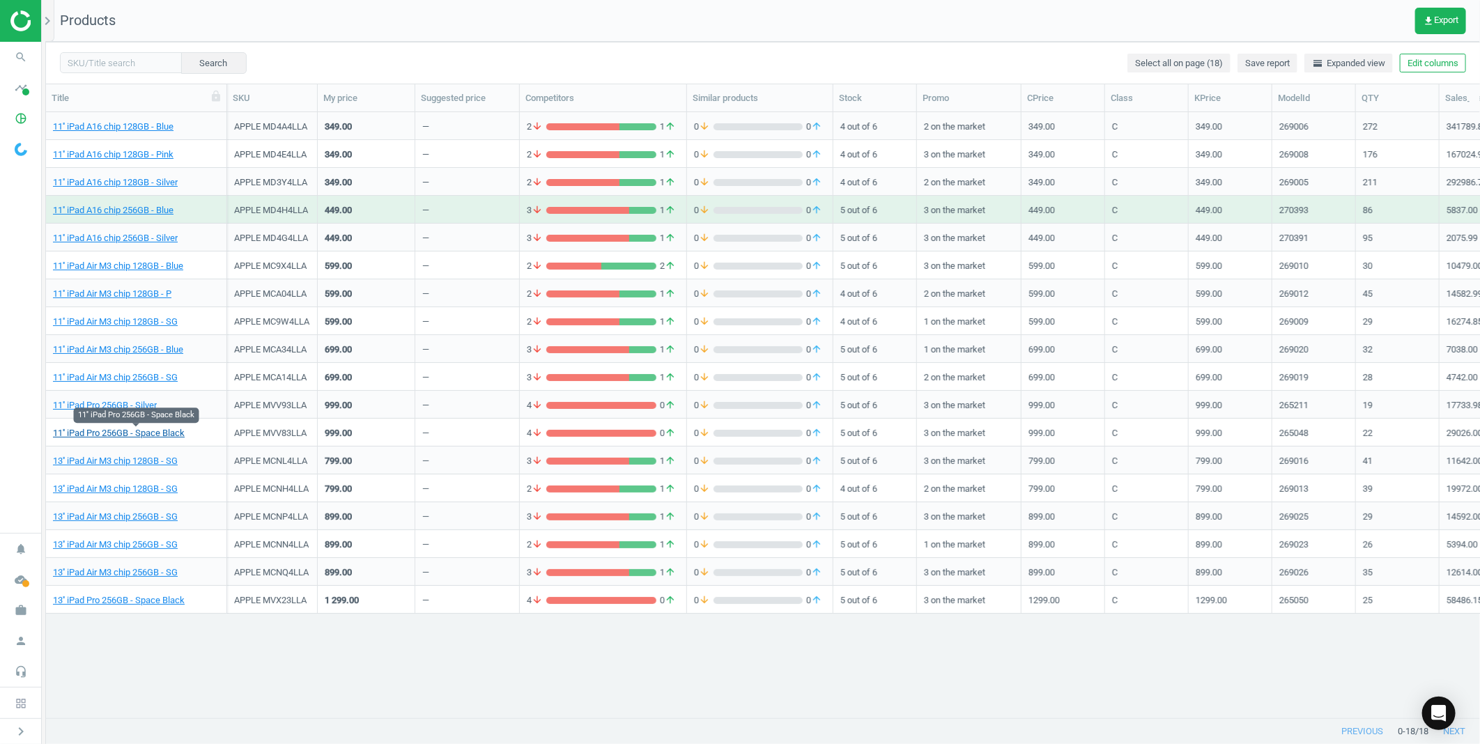
click at [159, 429] on link "11'' iPad Pro 256GB - Space Black" at bounding box center [119, 433] width 132 height 13
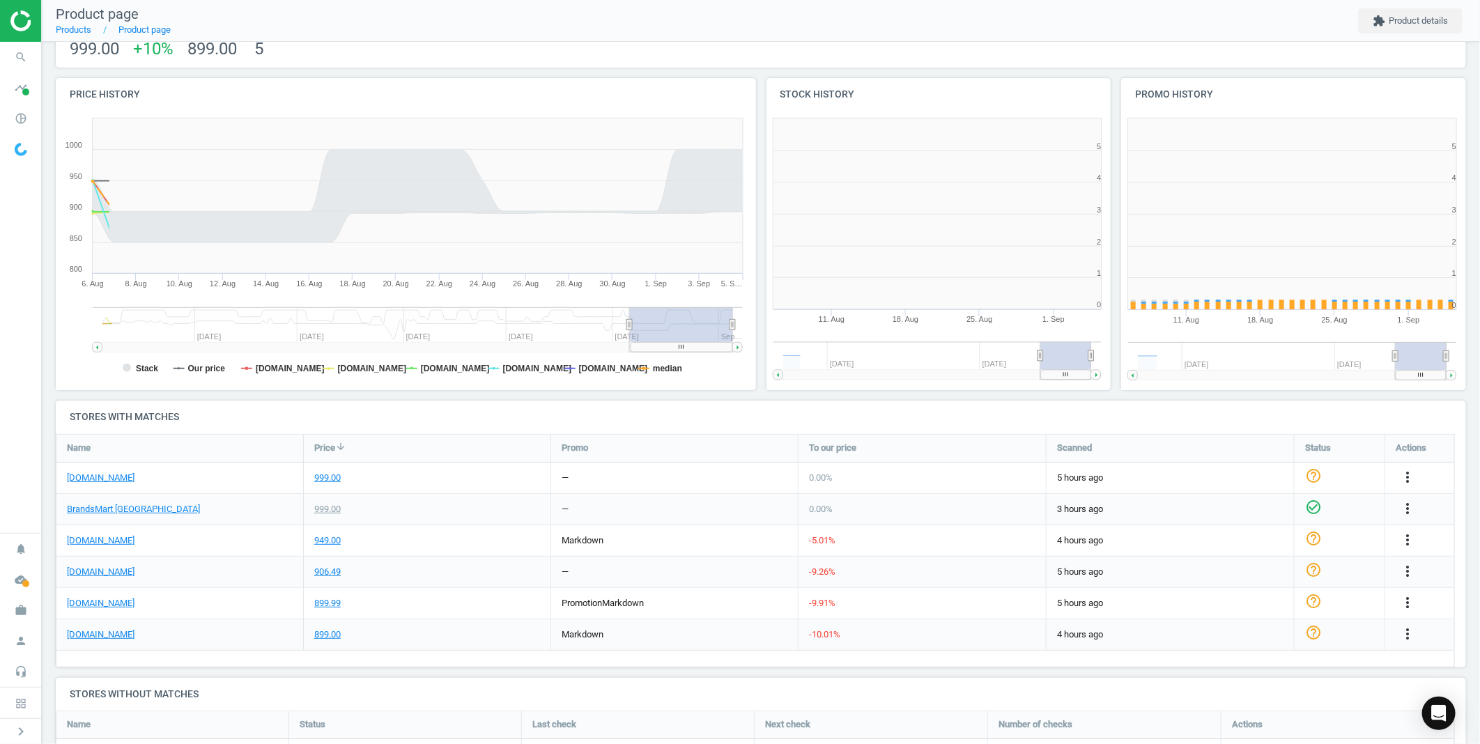
scroll to position [303, 366]
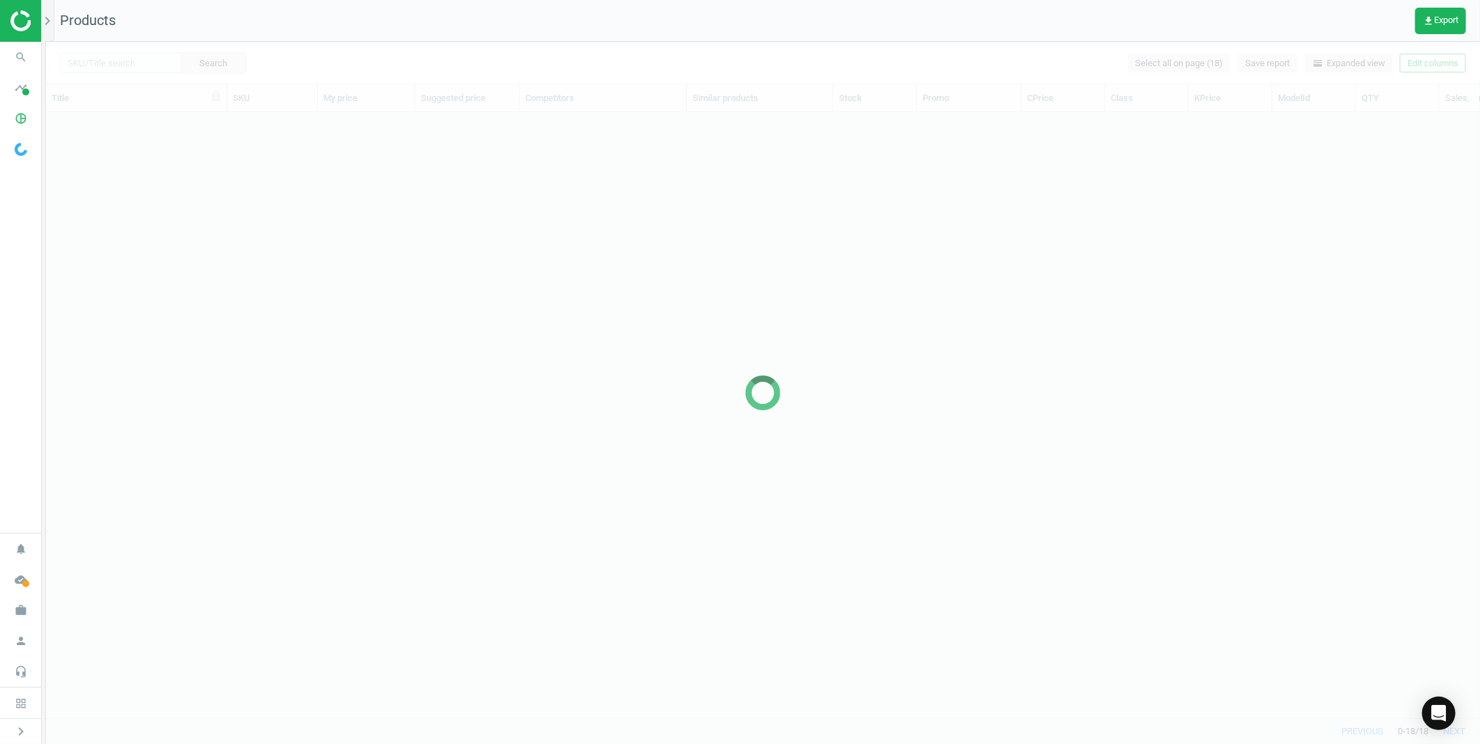
scroll to position [582, 1422]
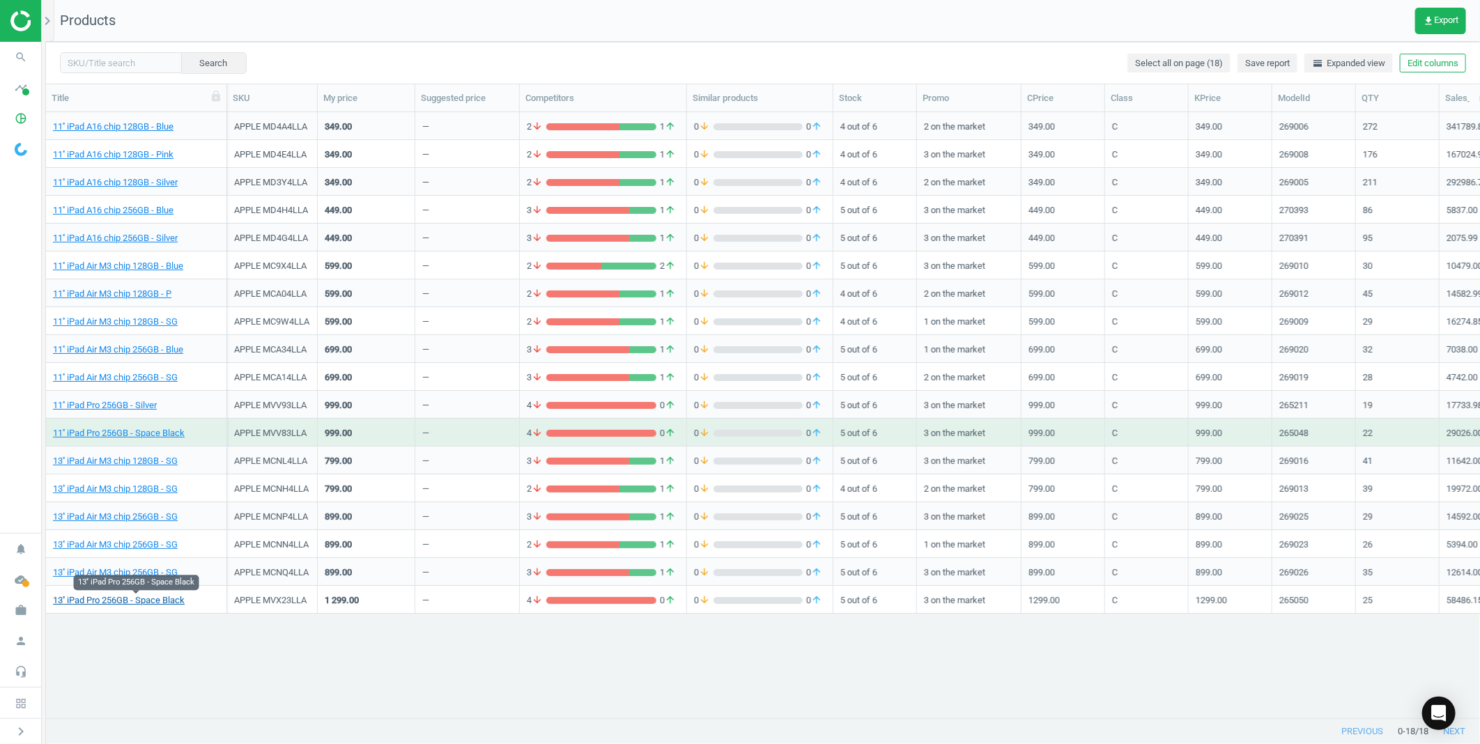
click at [131, 596] on link "13'' iPad Pro 256GB - Space Black" at bounding box center [119, 600] width 132 height 13
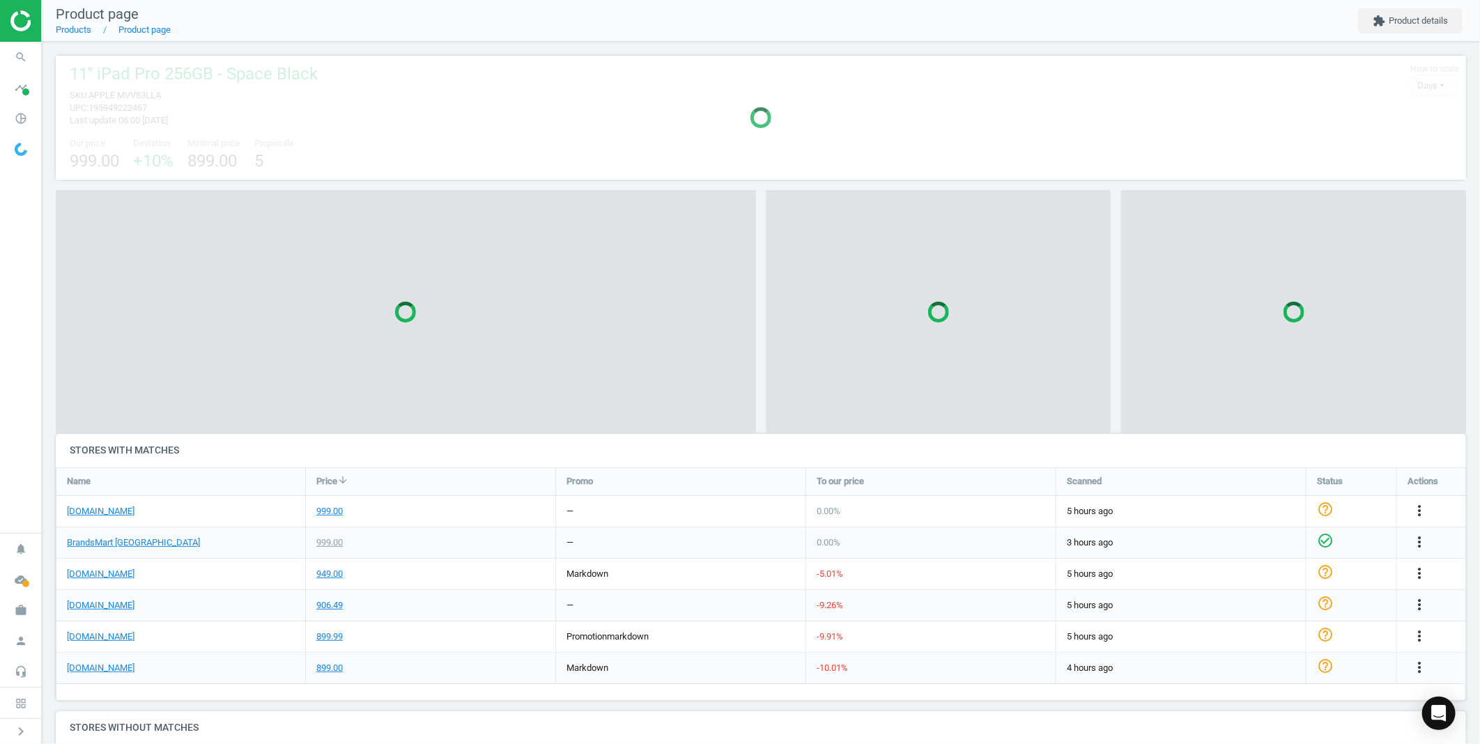
scroll to position [181, 1423]
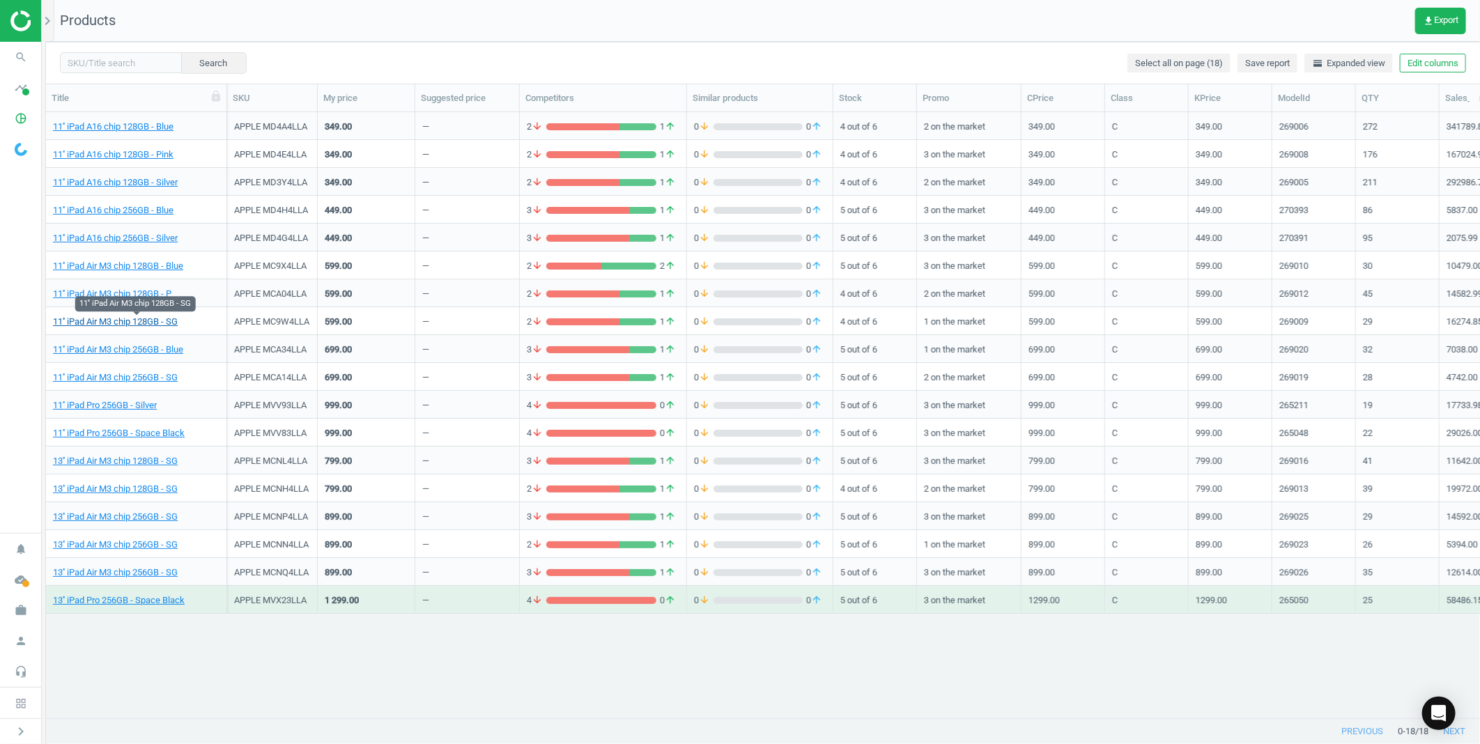
click at [156, 317] on link "11'' iPad Air M3 chip 128GB - SG" at bounding box center [115, 322] width 125 height 13
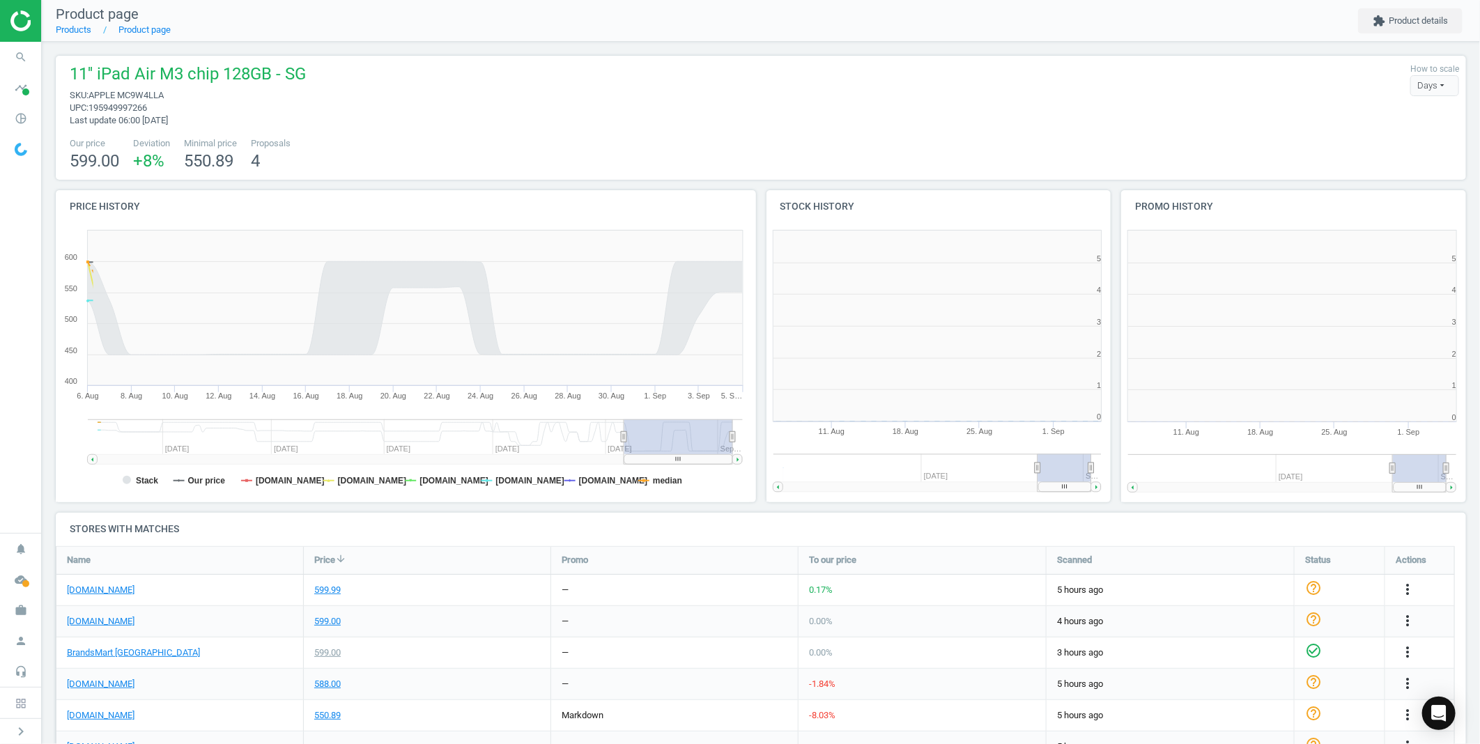
scroll to position [303, 366]
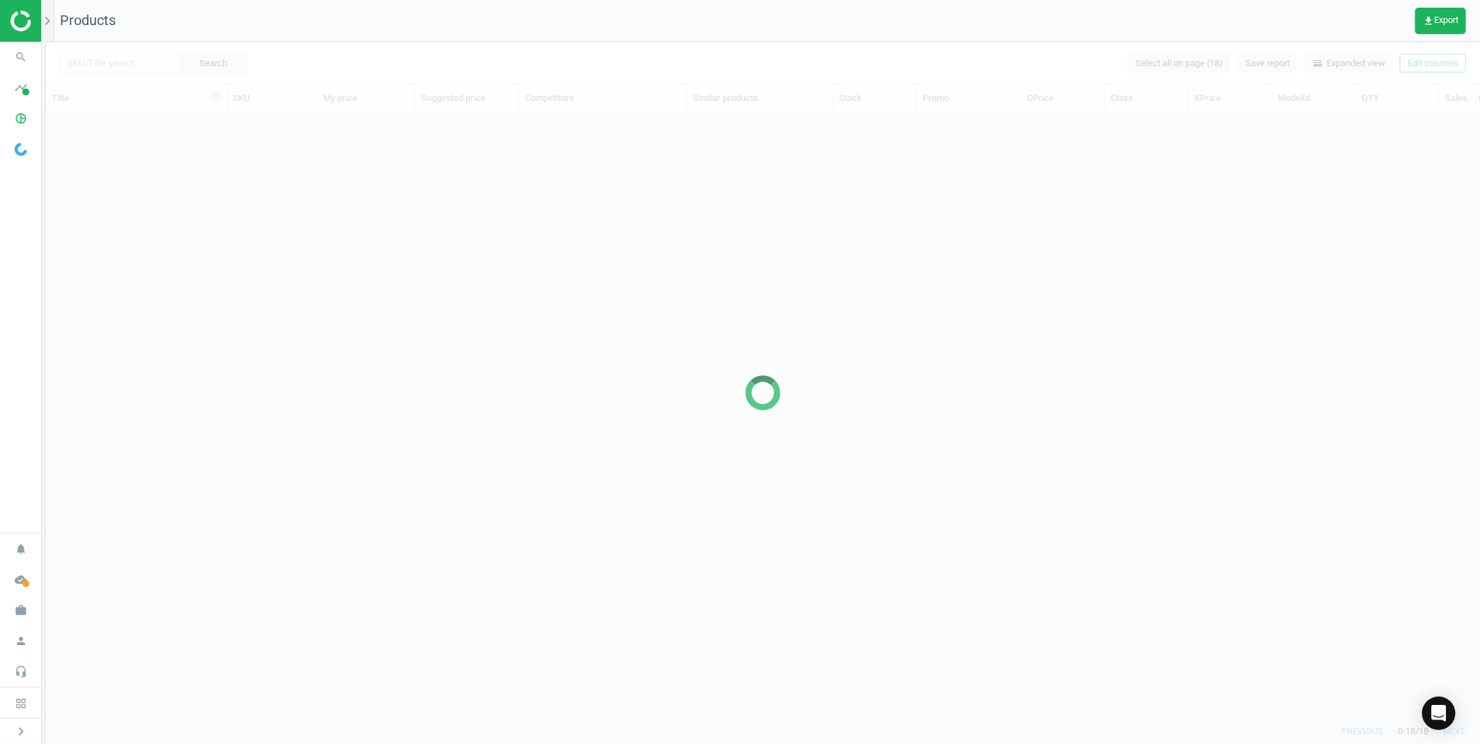
scroll to position [582, 1422]
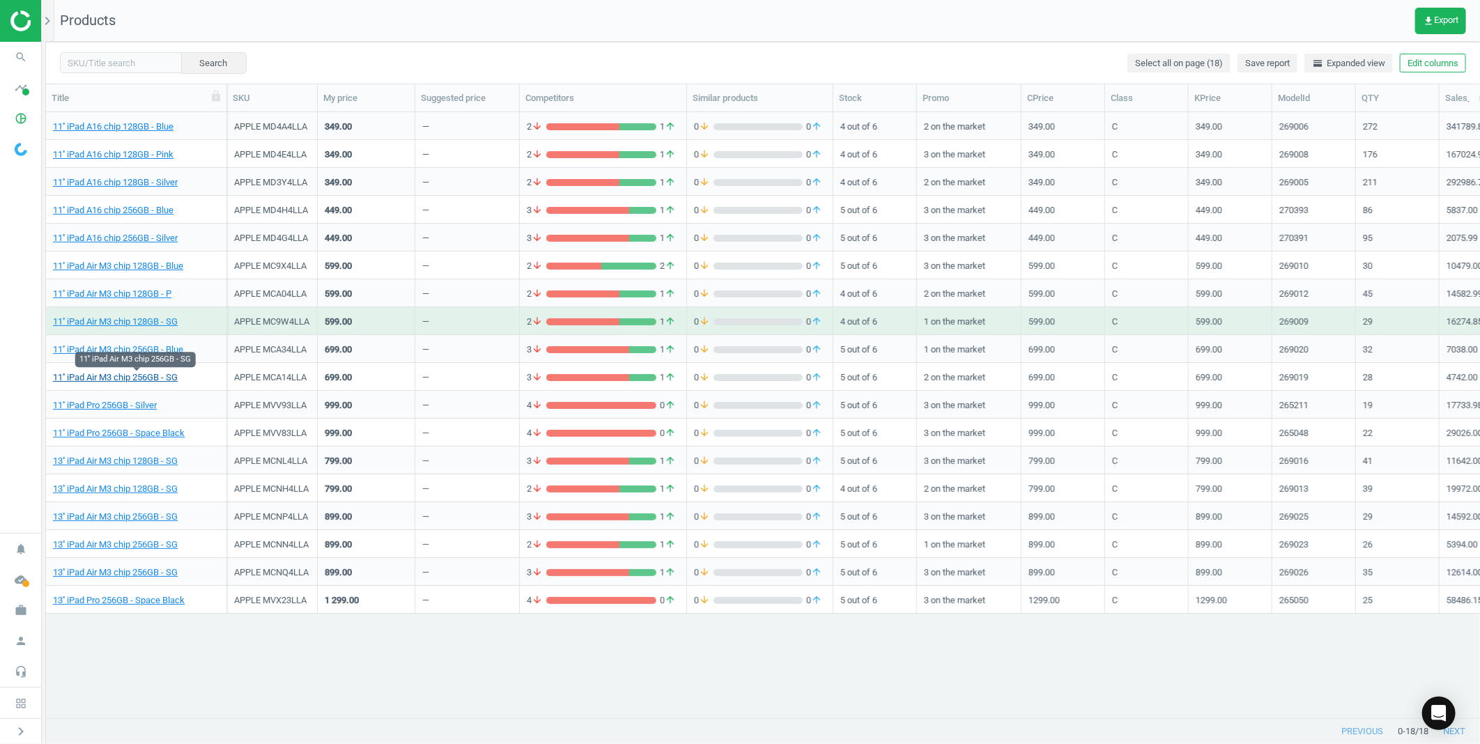
click at [142, 373] on link "11'' iPad Air M3 chip 256GB - SG" at bounding box center [115, 377] width 125 height 13
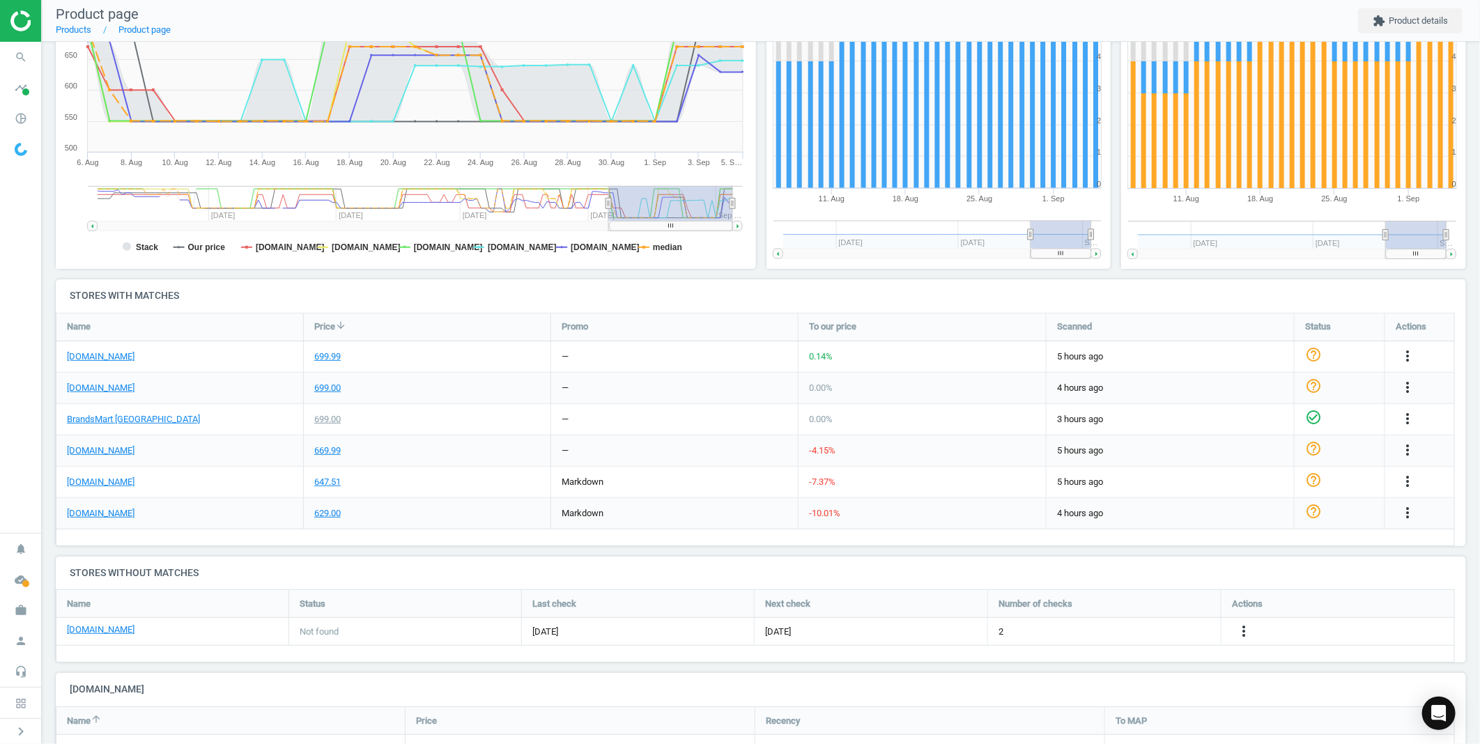
scroll to position [232, 0]
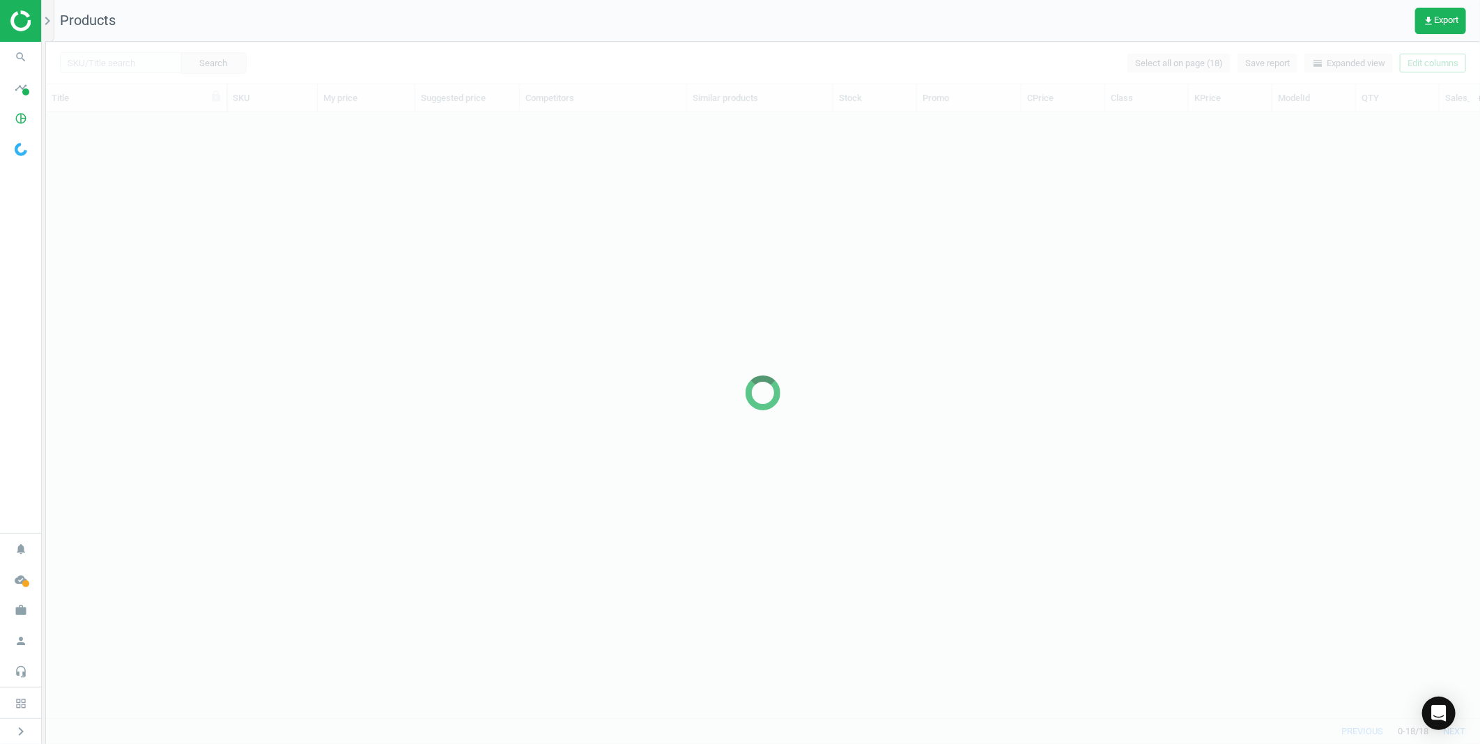
scroll to position [12, 11]
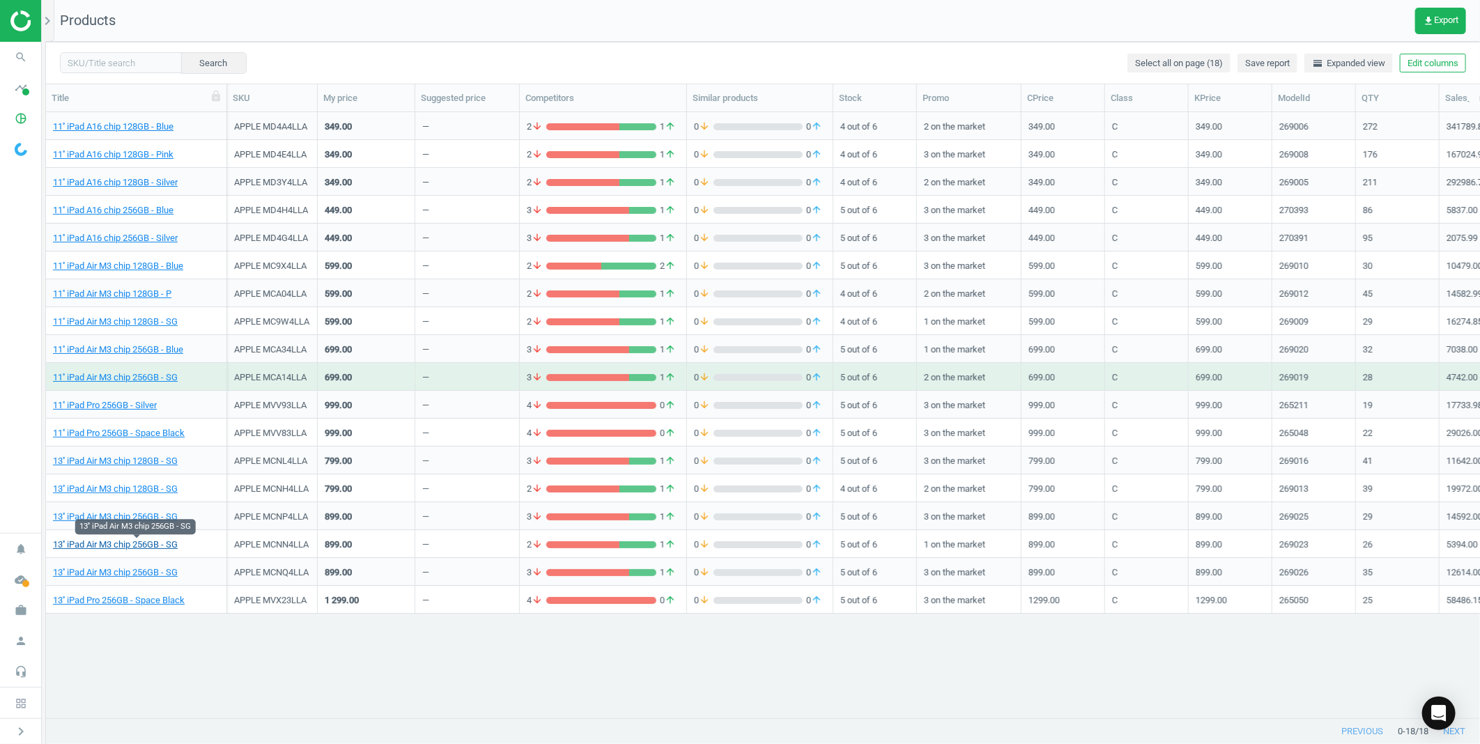
click at [139, 545] on link "13'' iPad Air M3 chip 256GB - SG" at bounding box center [115, 545] width 125 height 13
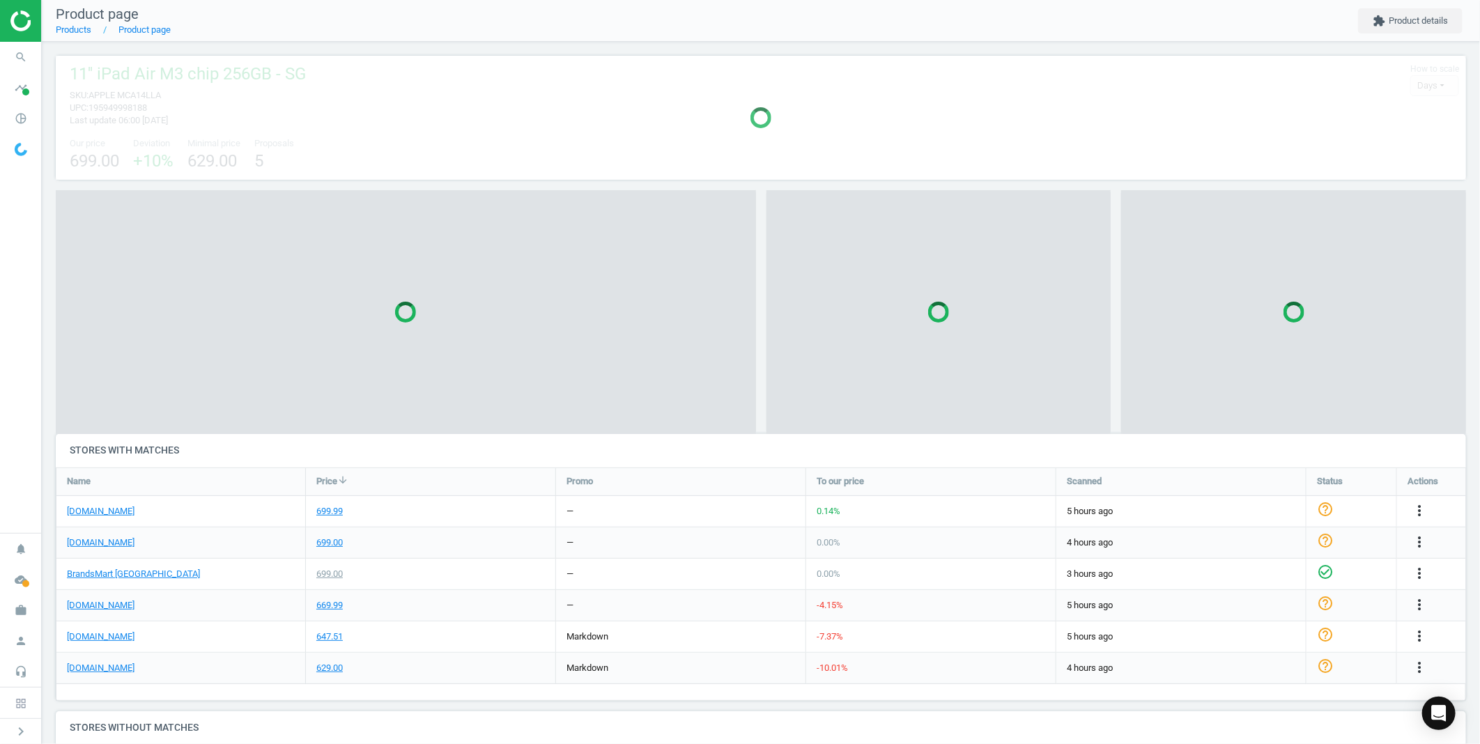
scroll to position [7, 8]
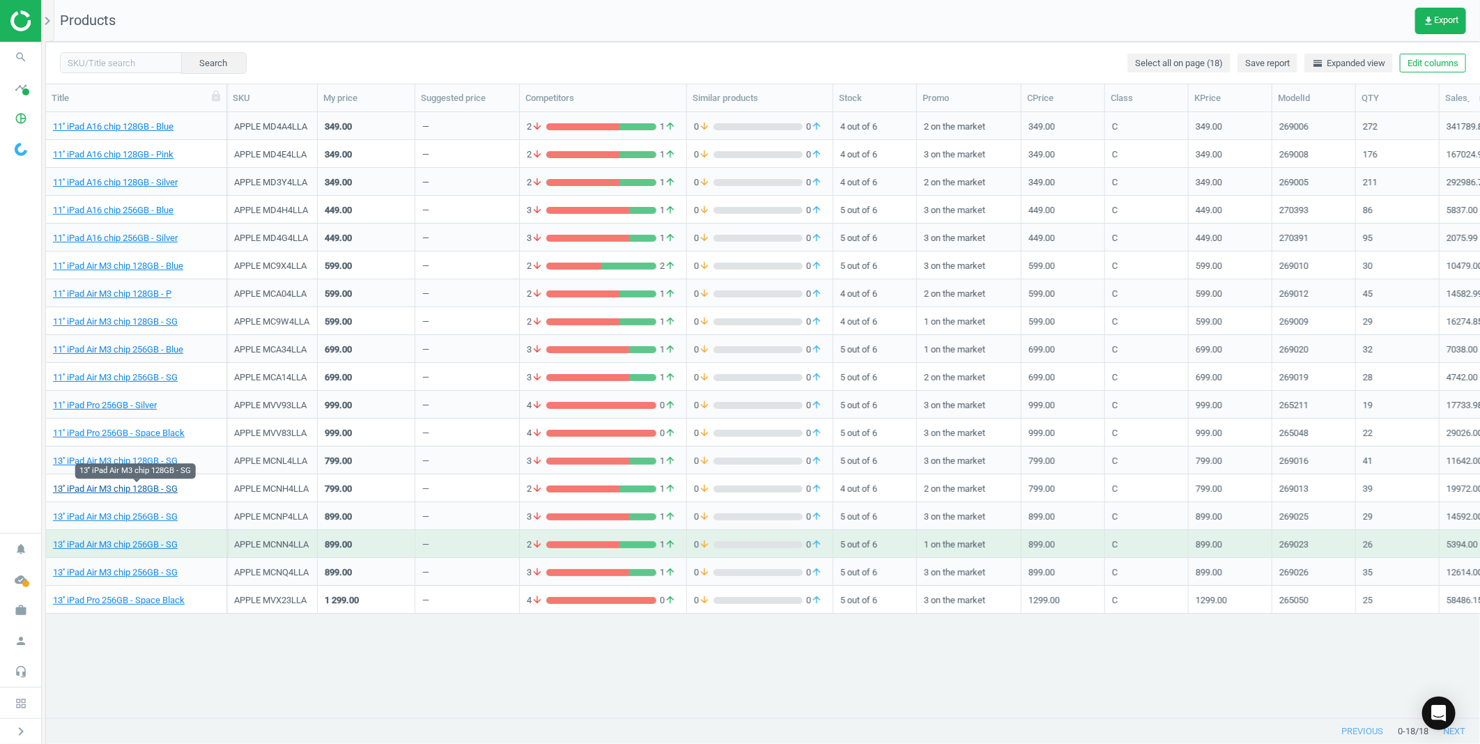
click at [96, 489] on link "13'' iPad Air M3 chip 128GB - SG" at bounding box center [115, 489] width 125 height 13
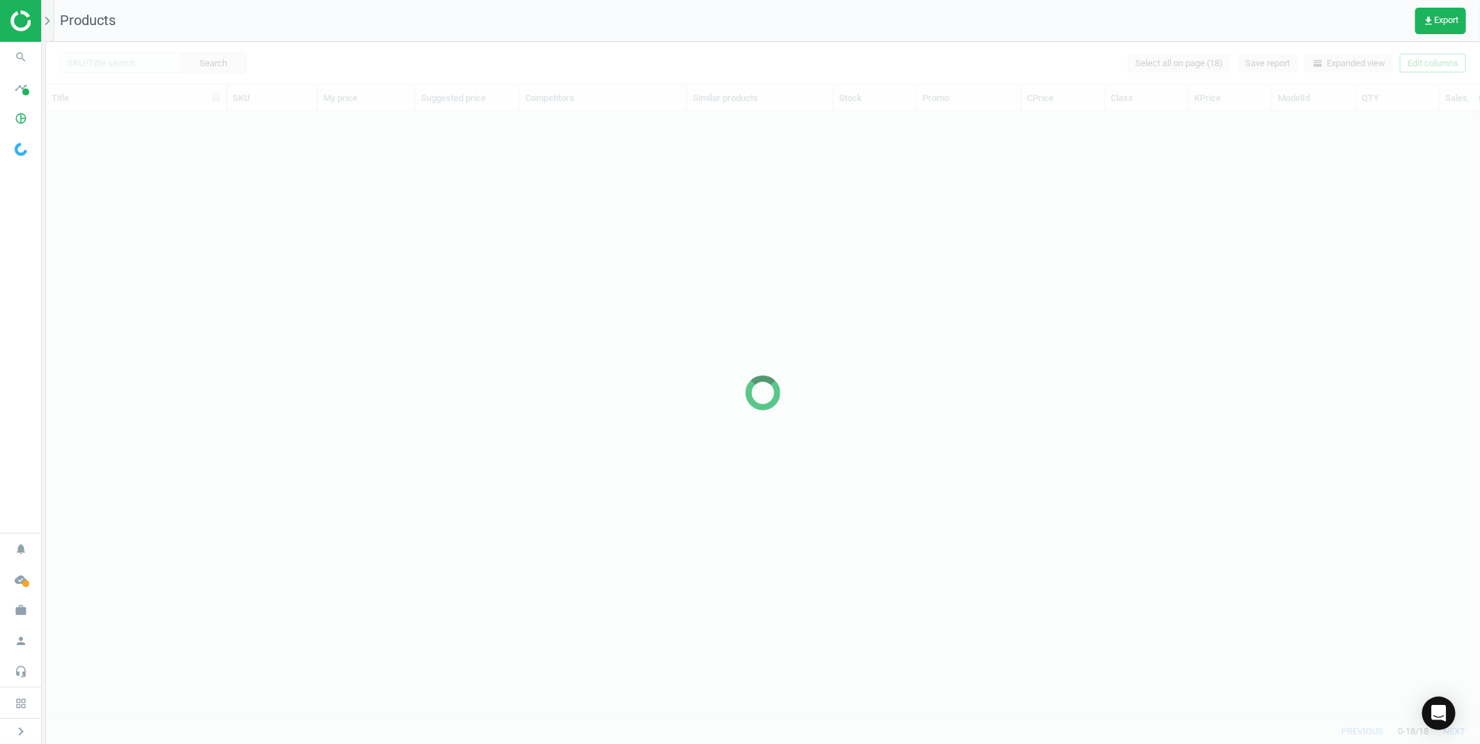
scroll to position [582, 1422]
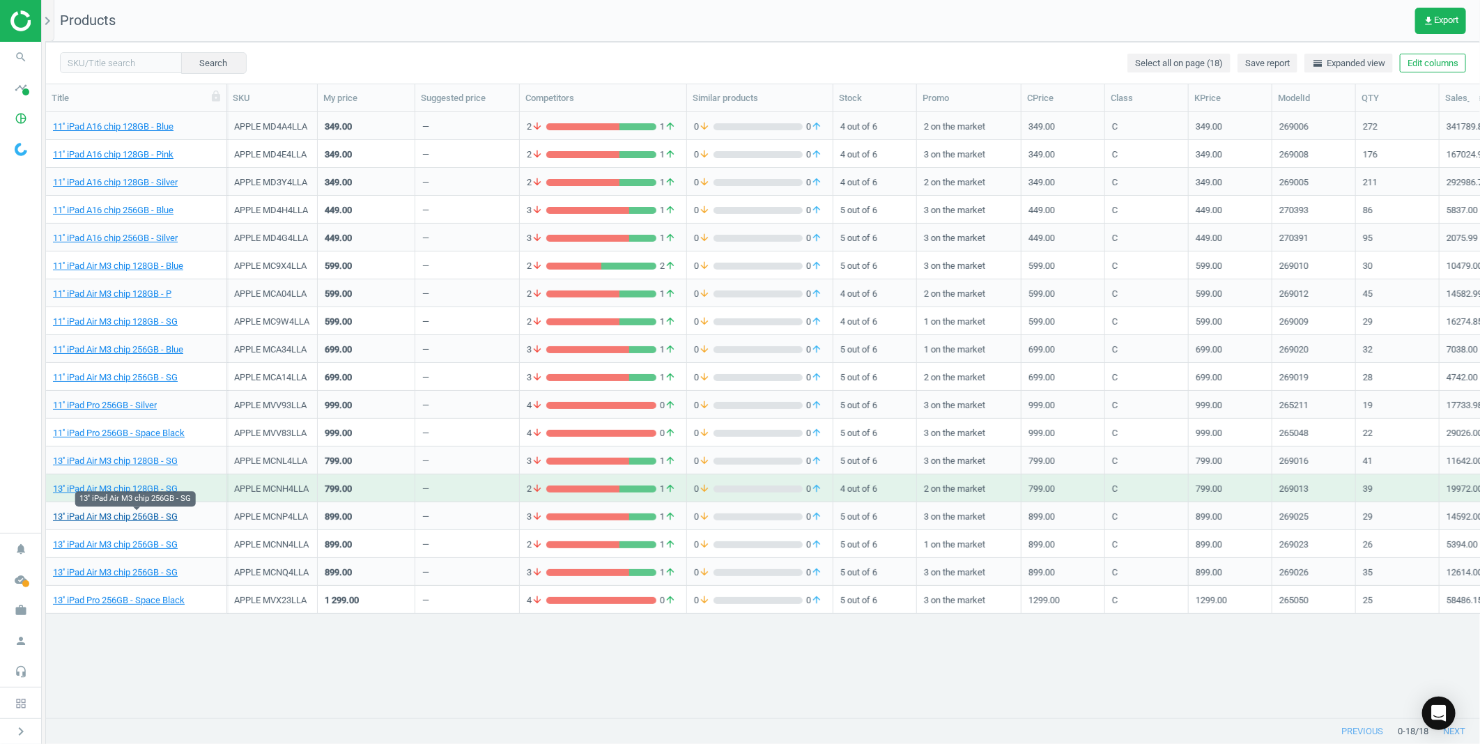
click at [156, 516] on link "13'' iPad Air M3 chip 256GB - SG" at bounding box center [115, 517] width 125 height 13
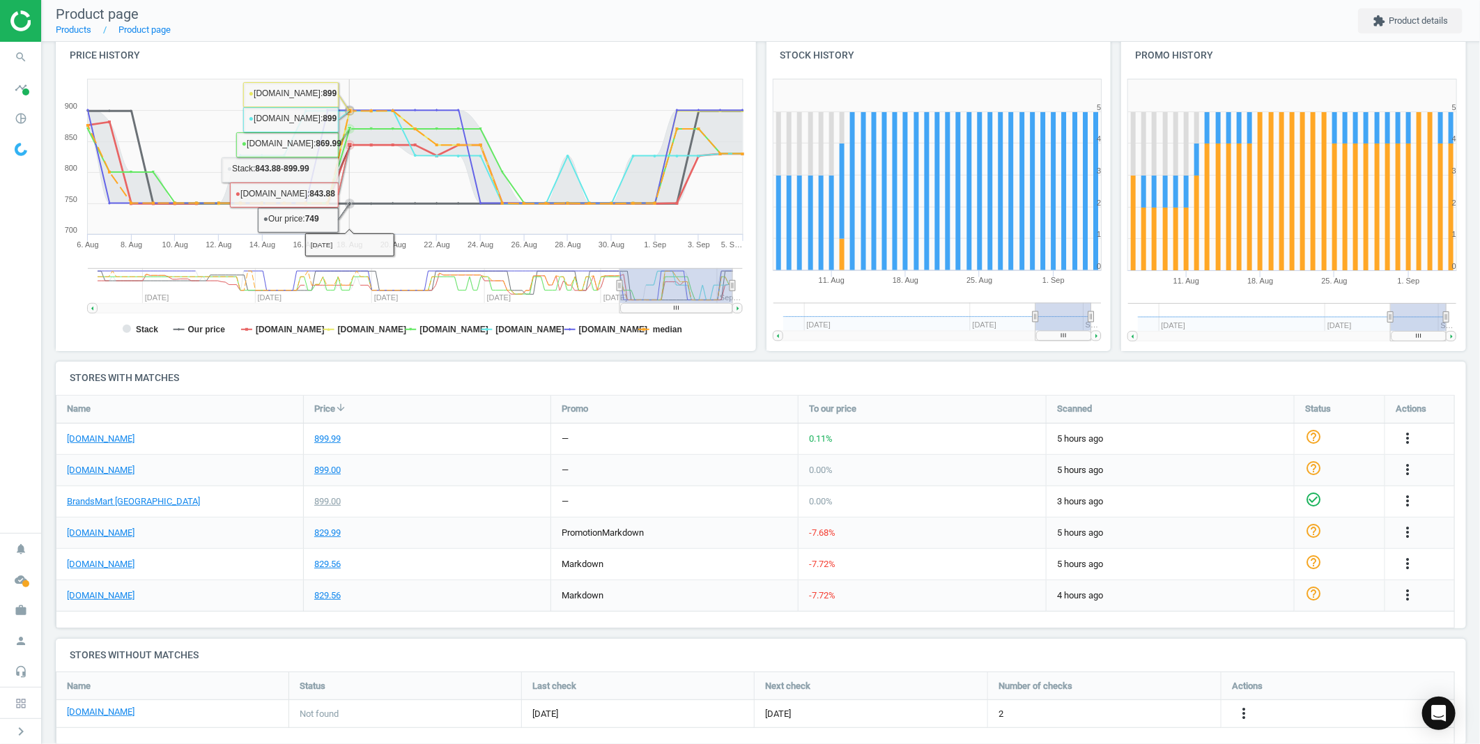
scroll to position [155, 0]
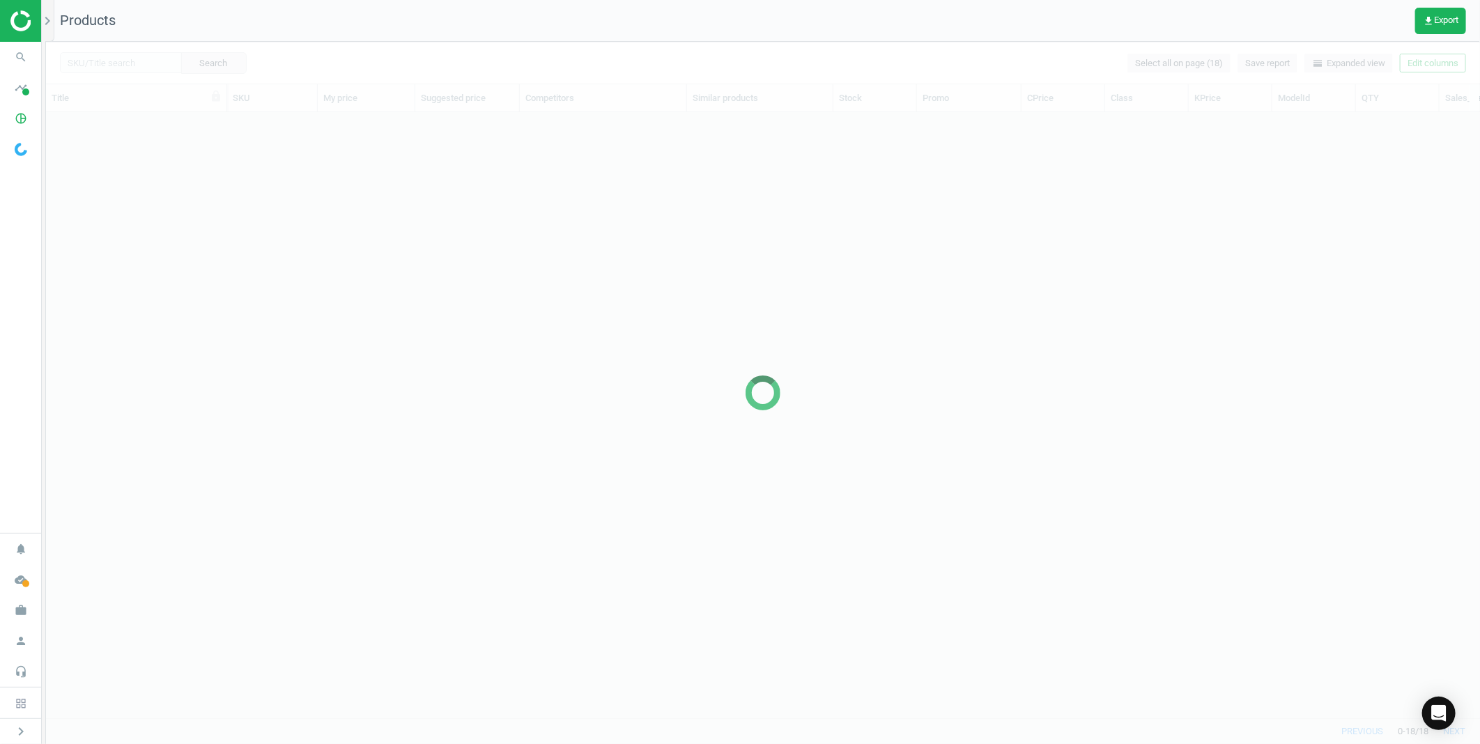
scroll to position [582, 1422]
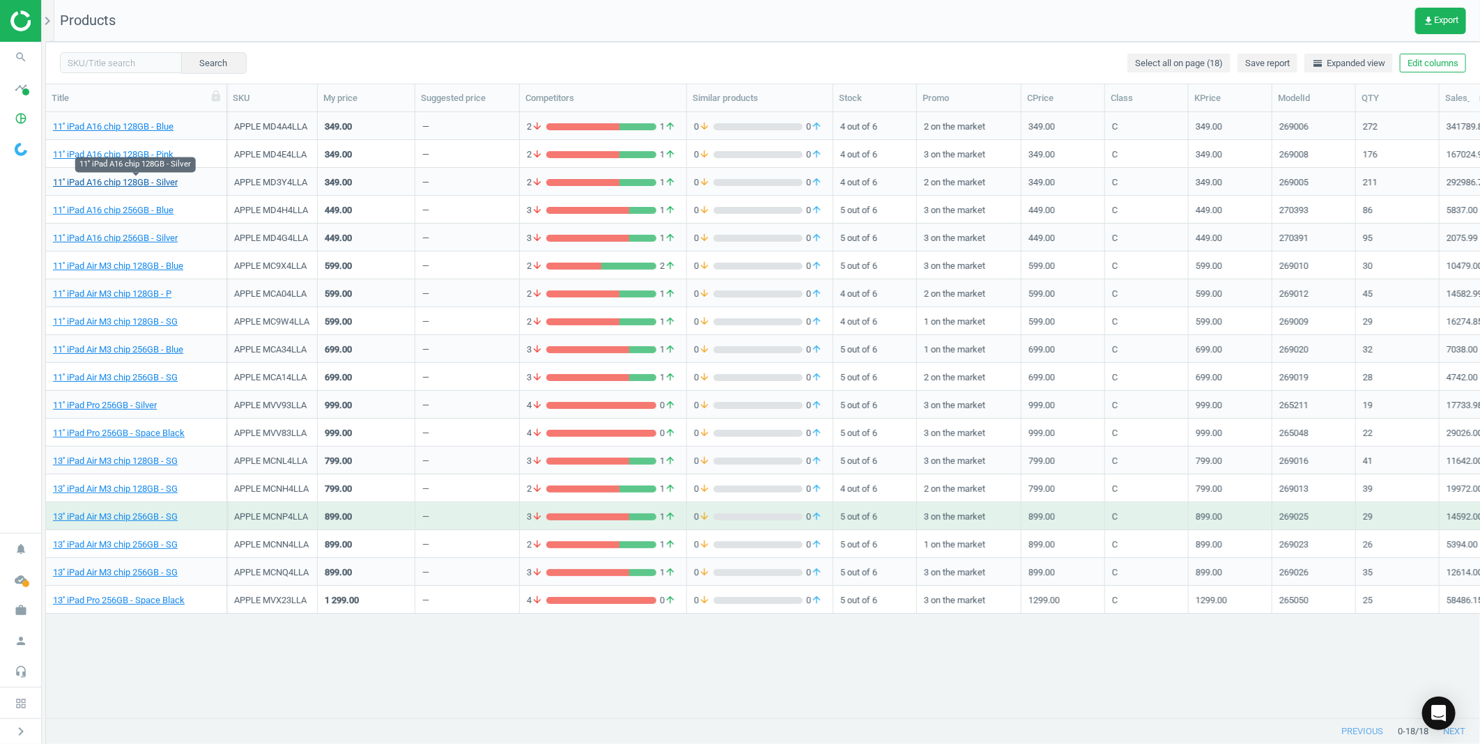
click at [126, 177] on link "11'' iPad A16 chip 128GB - Silver" at bounding box center [115, 182] width 125 height 13
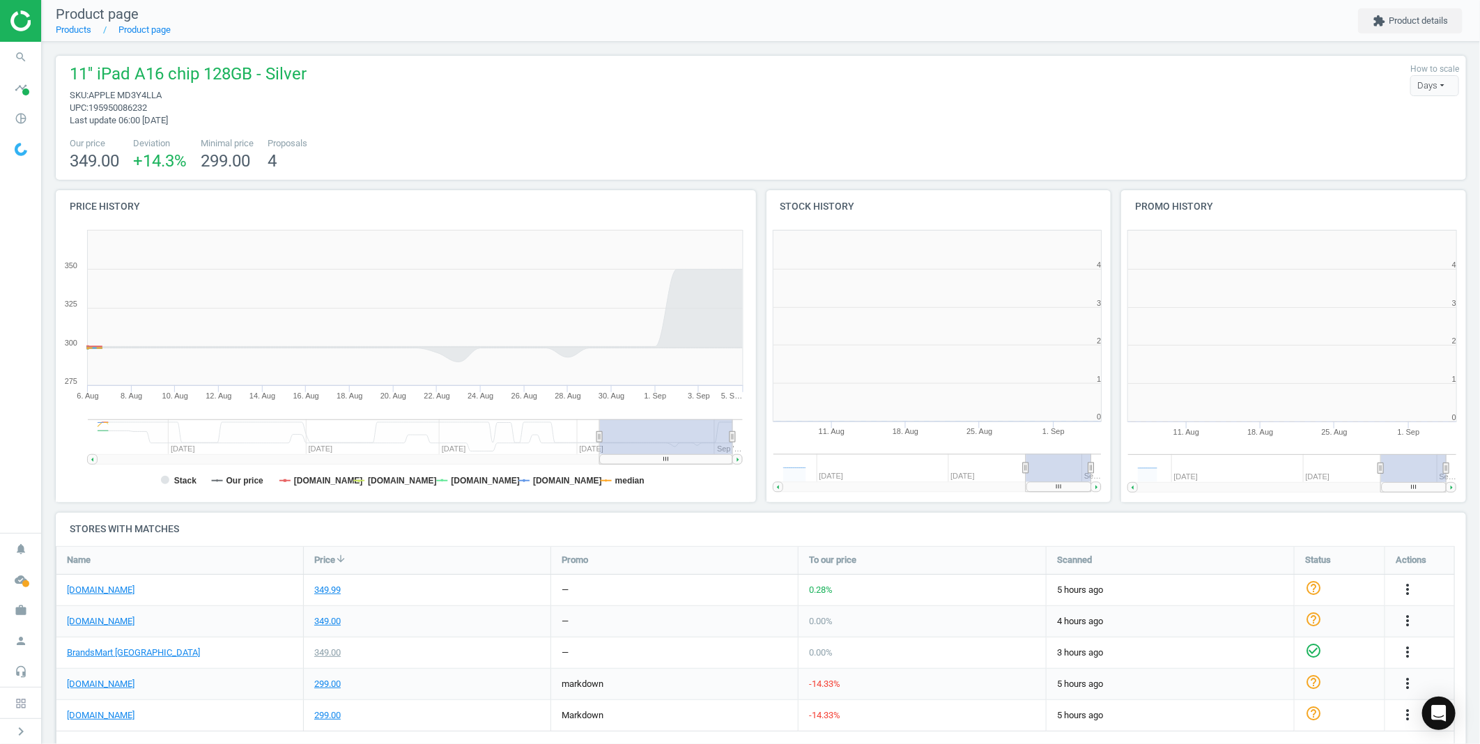
scroll to position [8, 8]
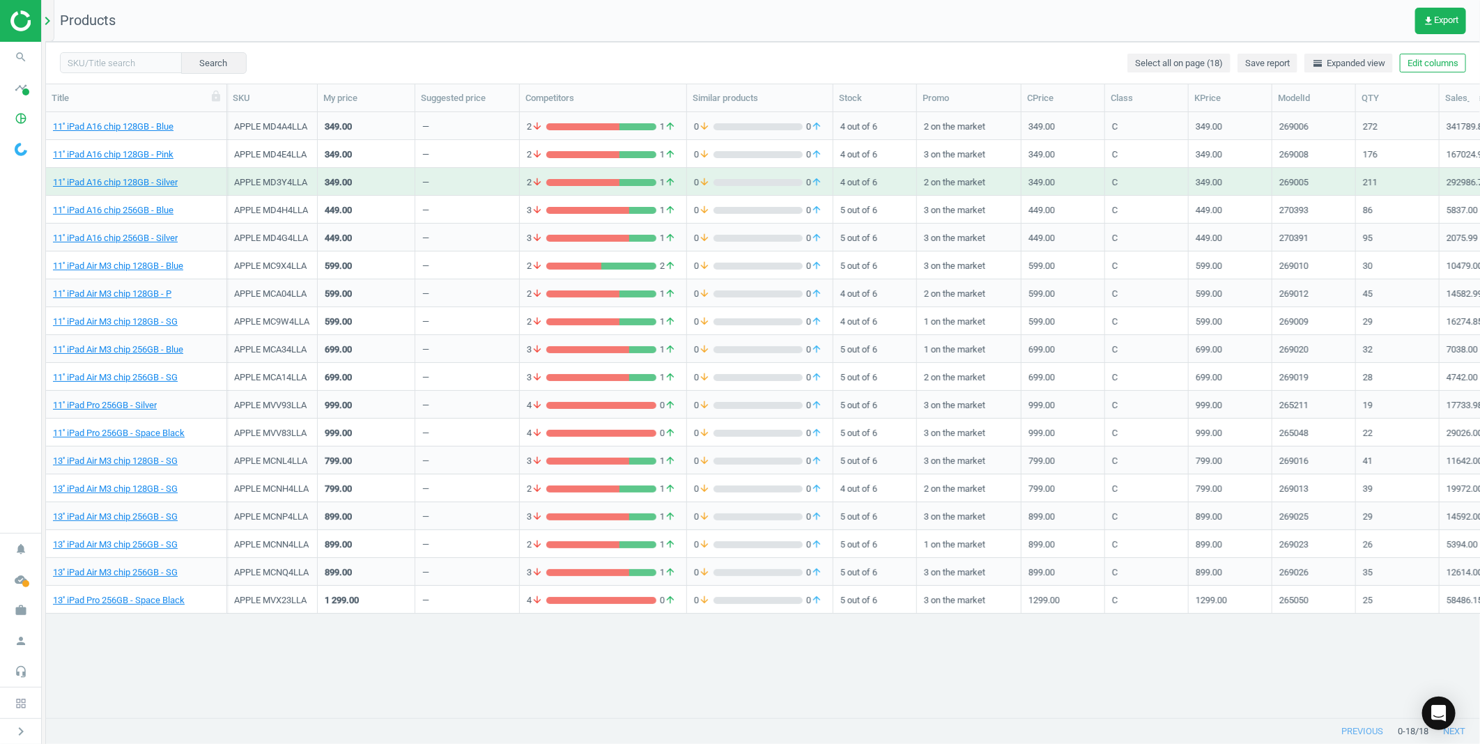
click at [46, 24] on icon "chevron_right" at bounding box center [47, 21] width 17 height 17
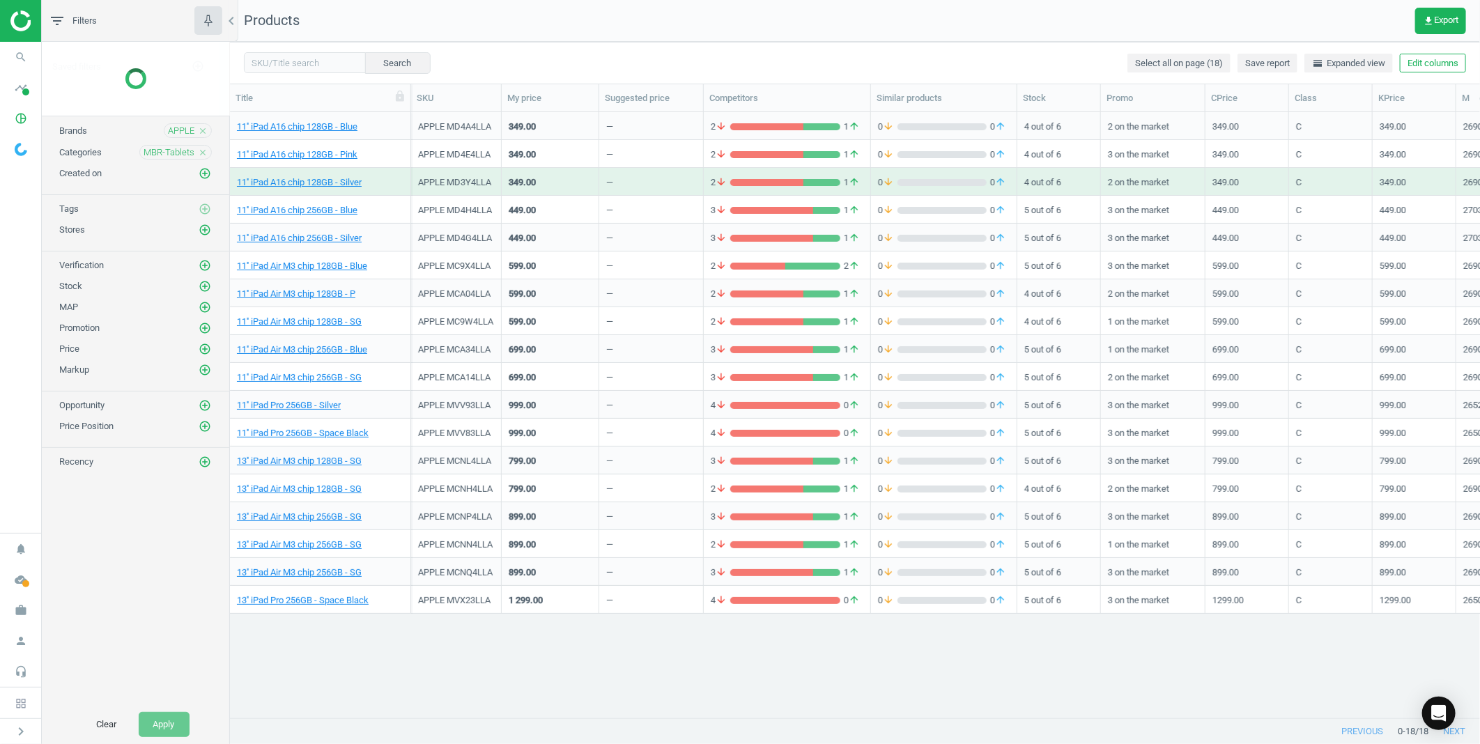
click at [207, 151] on div "MBR-Tablets close" at bounding box center [175, 152] width 72 height 15
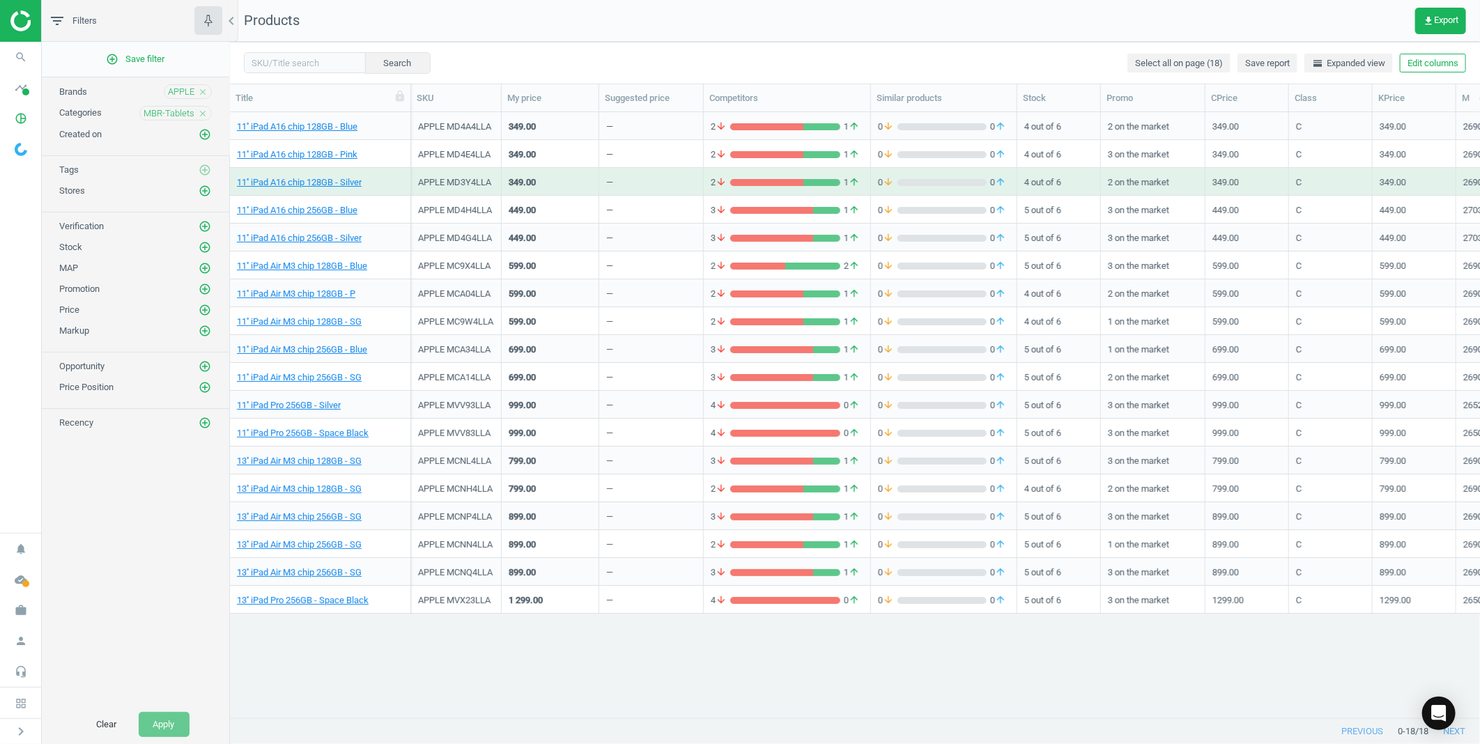
click at [207, 148] on div "add_circle_outline Save filter Brands APPLE close Categories MBR-Tablets close …" at bounding box center [135, 373] width 187 height 663
click at [204, 113] on icon "close" at bounding box center [203, 114] width 10 height 10
click at [206, 113] on icon "add_circle_outline" at bounding box center [205, 113] width 13 height 13
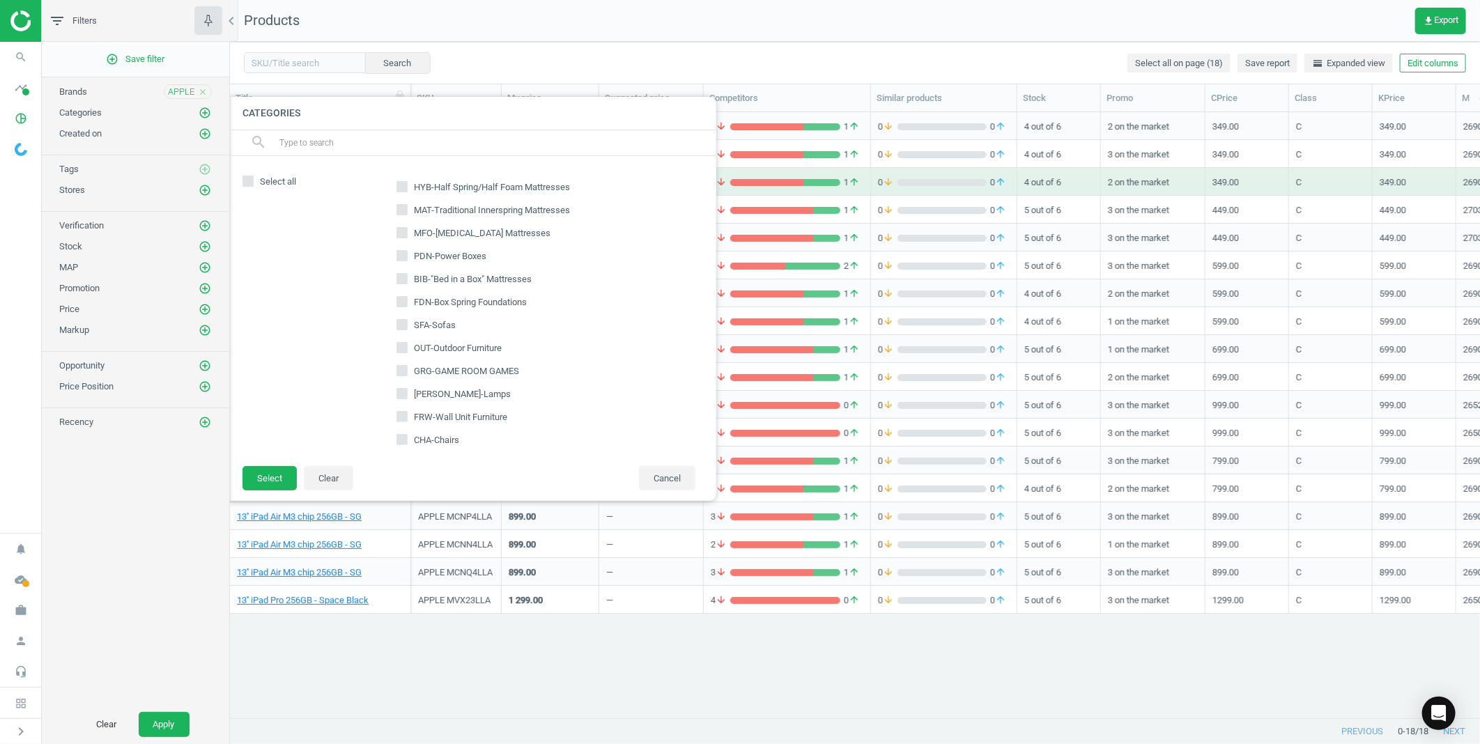
click at [315, 142] on input "text" at bounding box center [492, 143] width 428 height 22
type input "smw"
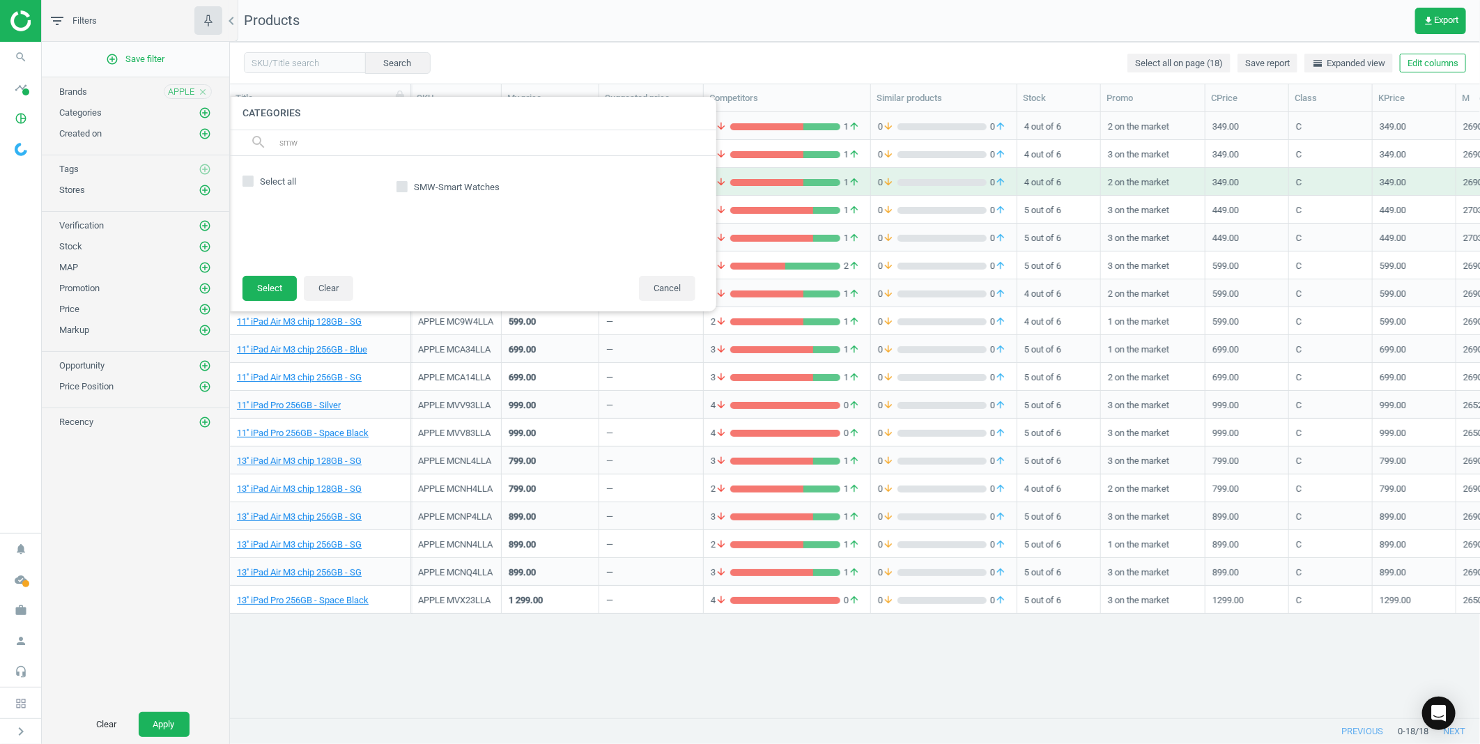
click at [409, 182] on label "SMW-Smart Watches" at bounding box center [449, 188] width 106 height 20
click at [406, 183] on input "SMW-Smart Watches" at bounding box center [401, 187] width 9 height 9
checkbox input "true"
click at [279, 281] on button "Select" at bounding box center [269, 288] width 54 height 25
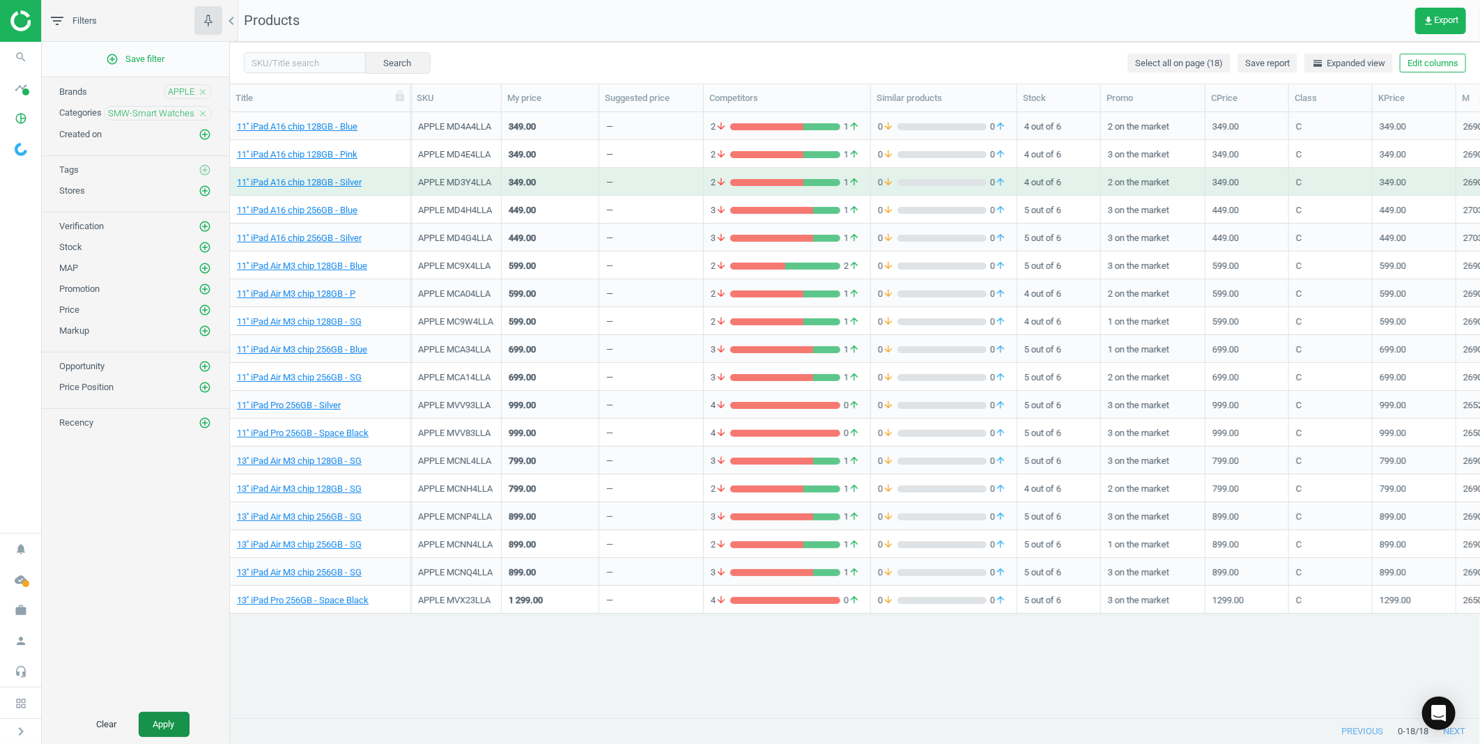
click at [178, 722] on button "Apply" at bounding box center [164, 724] width 51 height 25
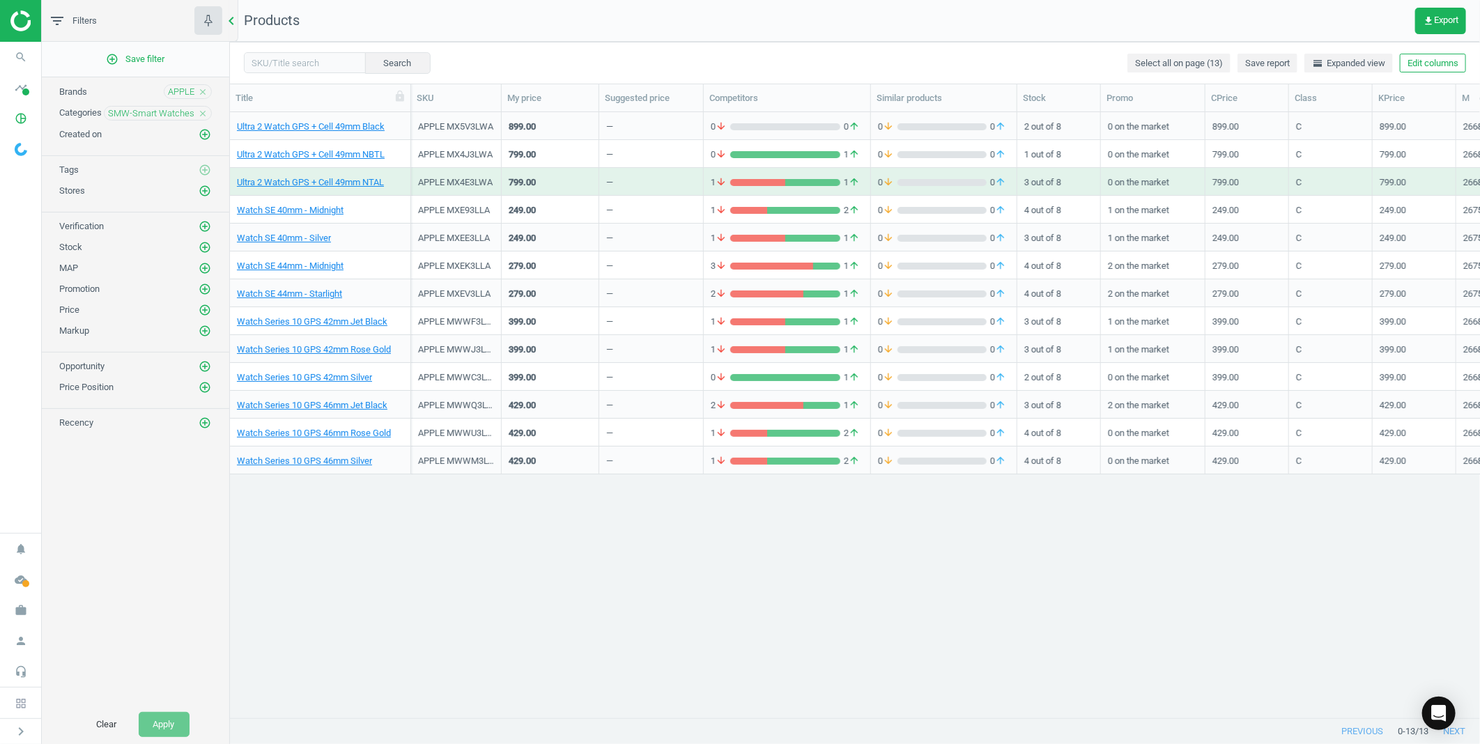
click at [233, 30] on div "chevron_left" at bounding box center [233, 21] width 9 height 42
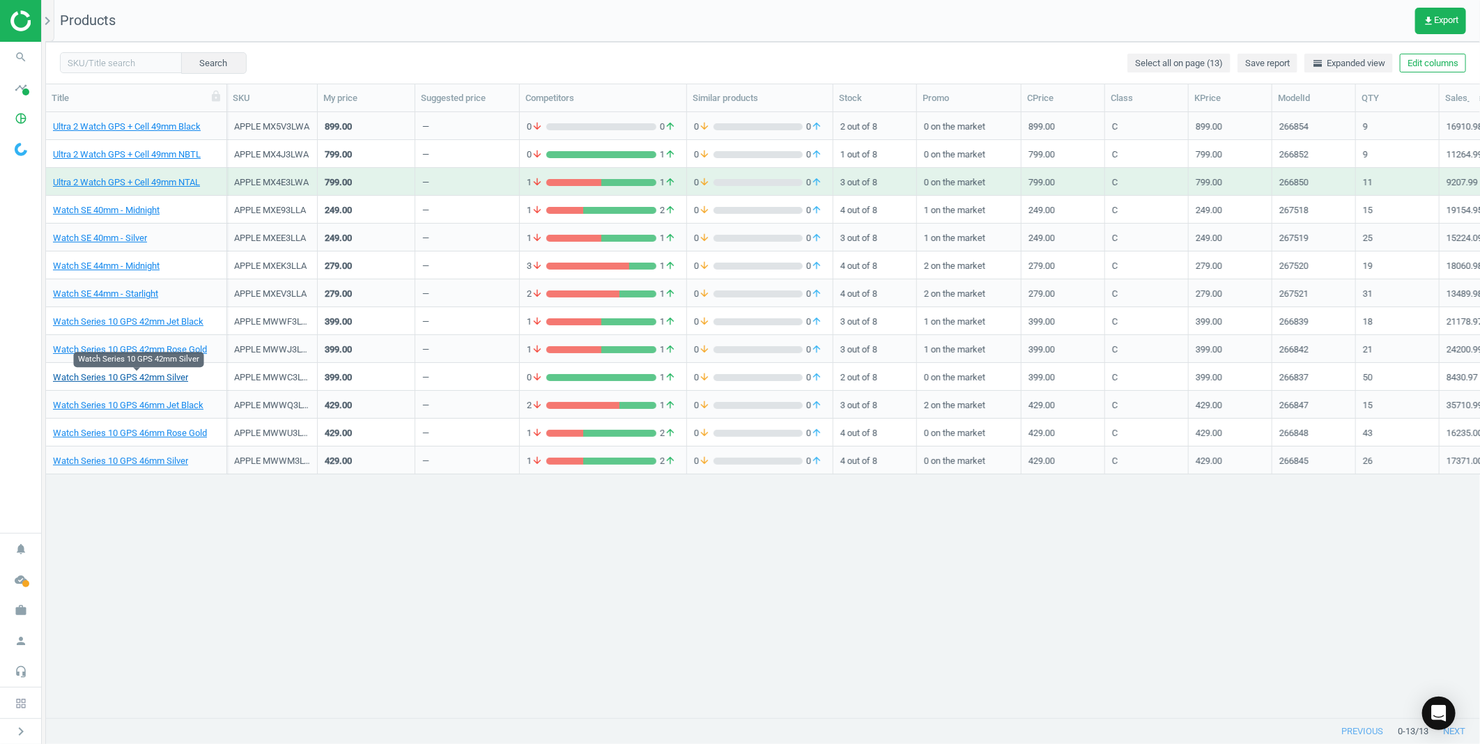
click at [143, 373] on link "Watch Series 10 GPS 42mm Silver" at bounding box center [120, 377] width 135 height 13
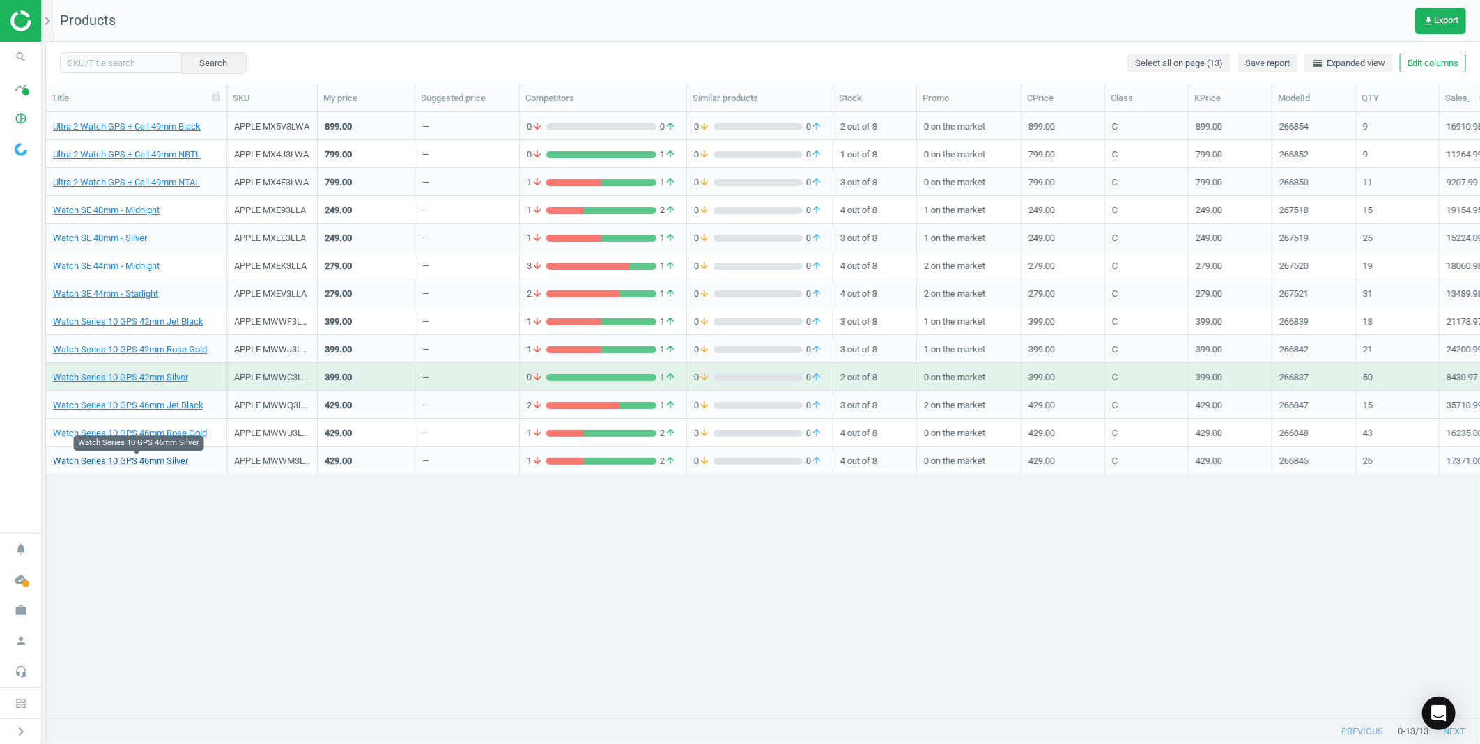
click at [129, 463] on link "Watch Series 10 GPS 46mm Silver" at bounding box center [120, 461] width 135 height 13
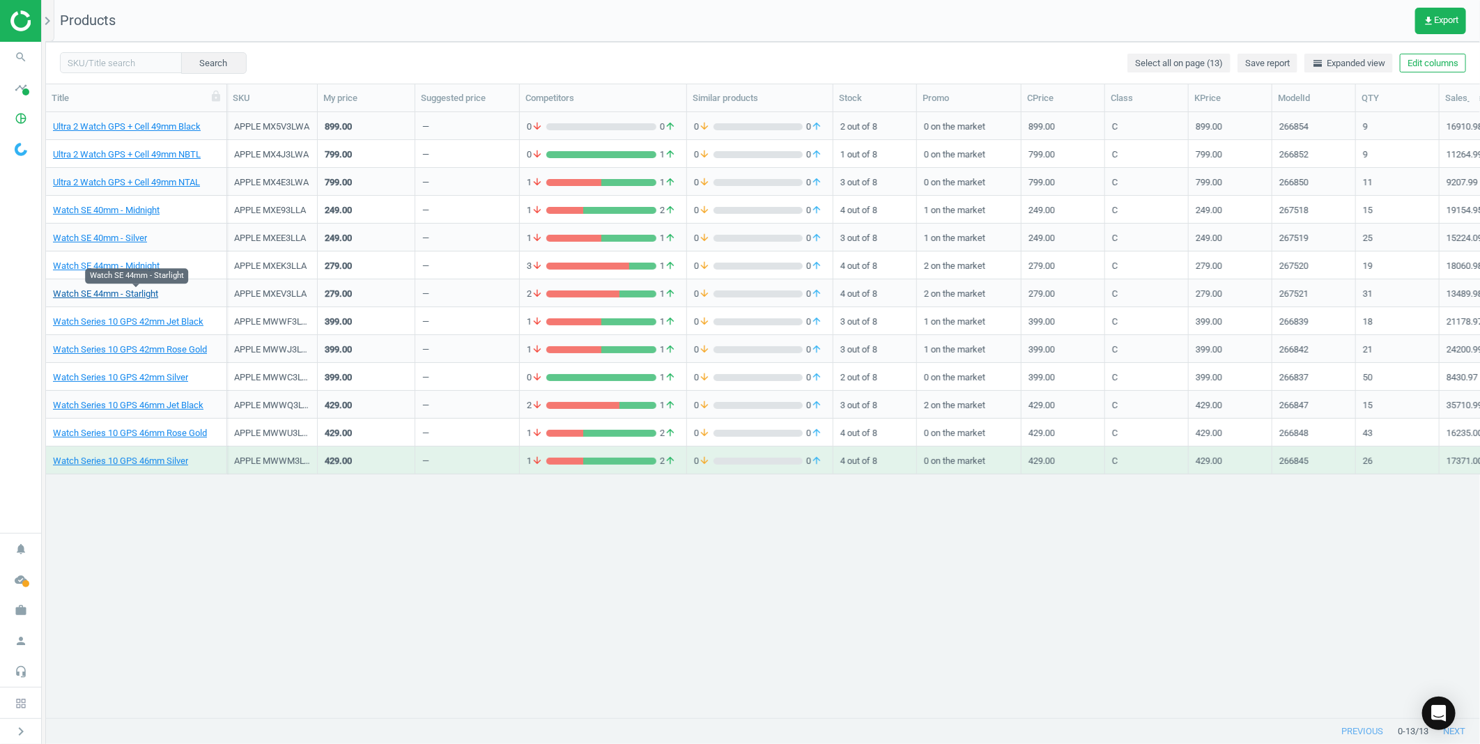
click at [128, 295] on link "Watch SE 44mm - Starlight" at bounding box center [105, 294] width 105 height 13
